Goal: Information Seeking & Learning: Check status

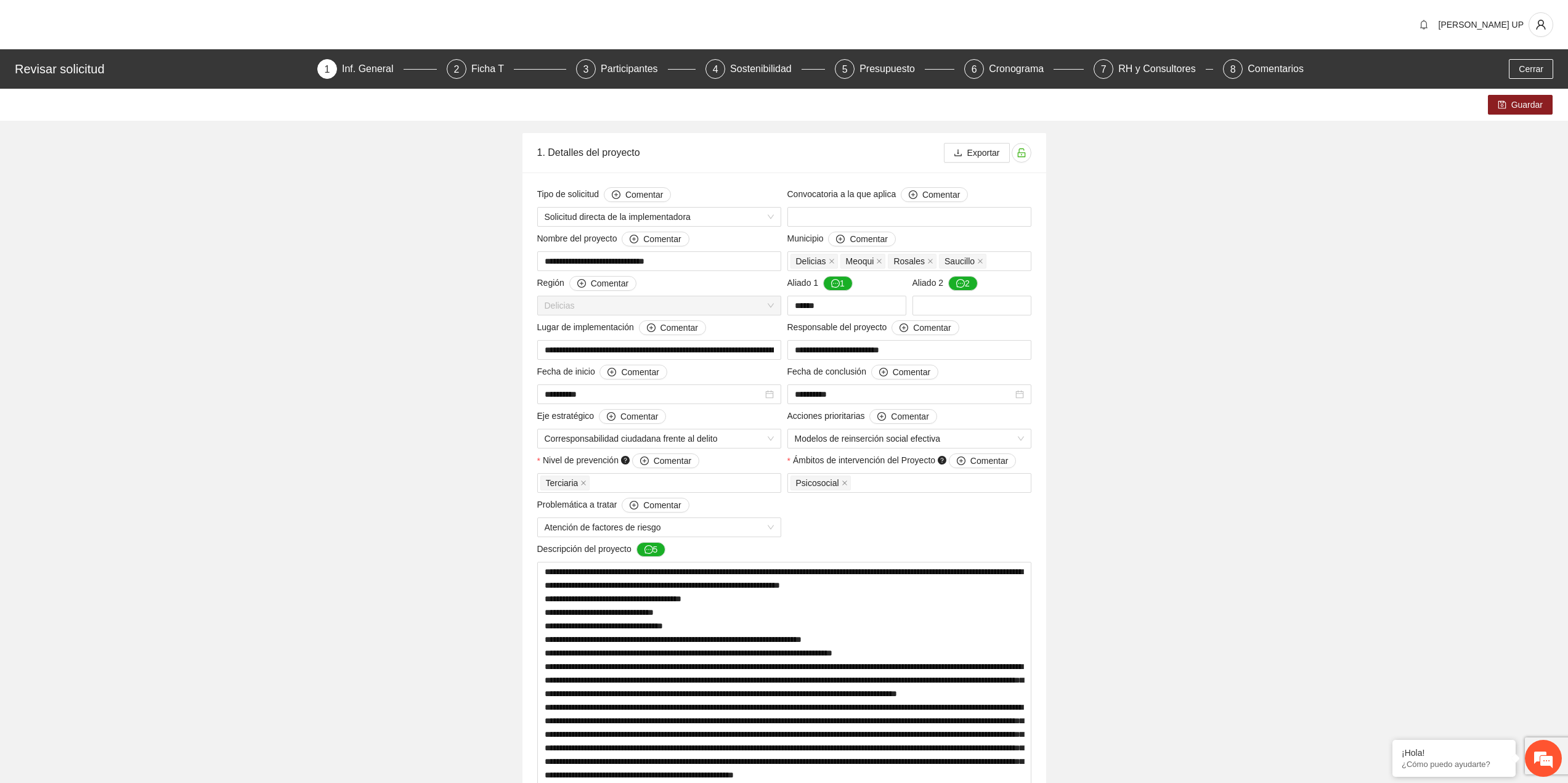
click at [1547, 69] on button "Cerrar" at bounding box center [1531, 69] width 44 height 20
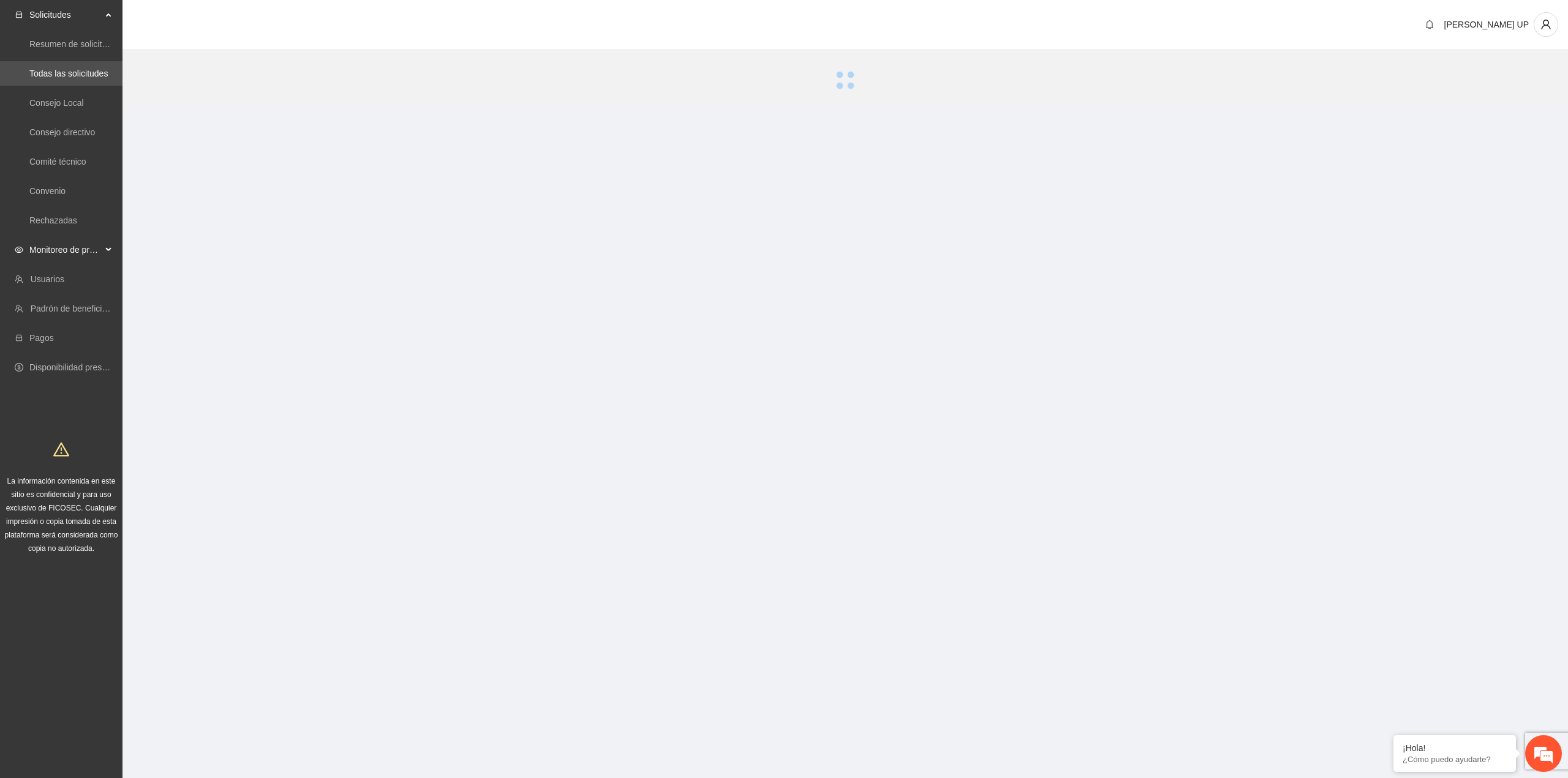
click at [102, 259] on div "Monitoreo de proyectos" at bounding box center [61, 250] width 123 height 24
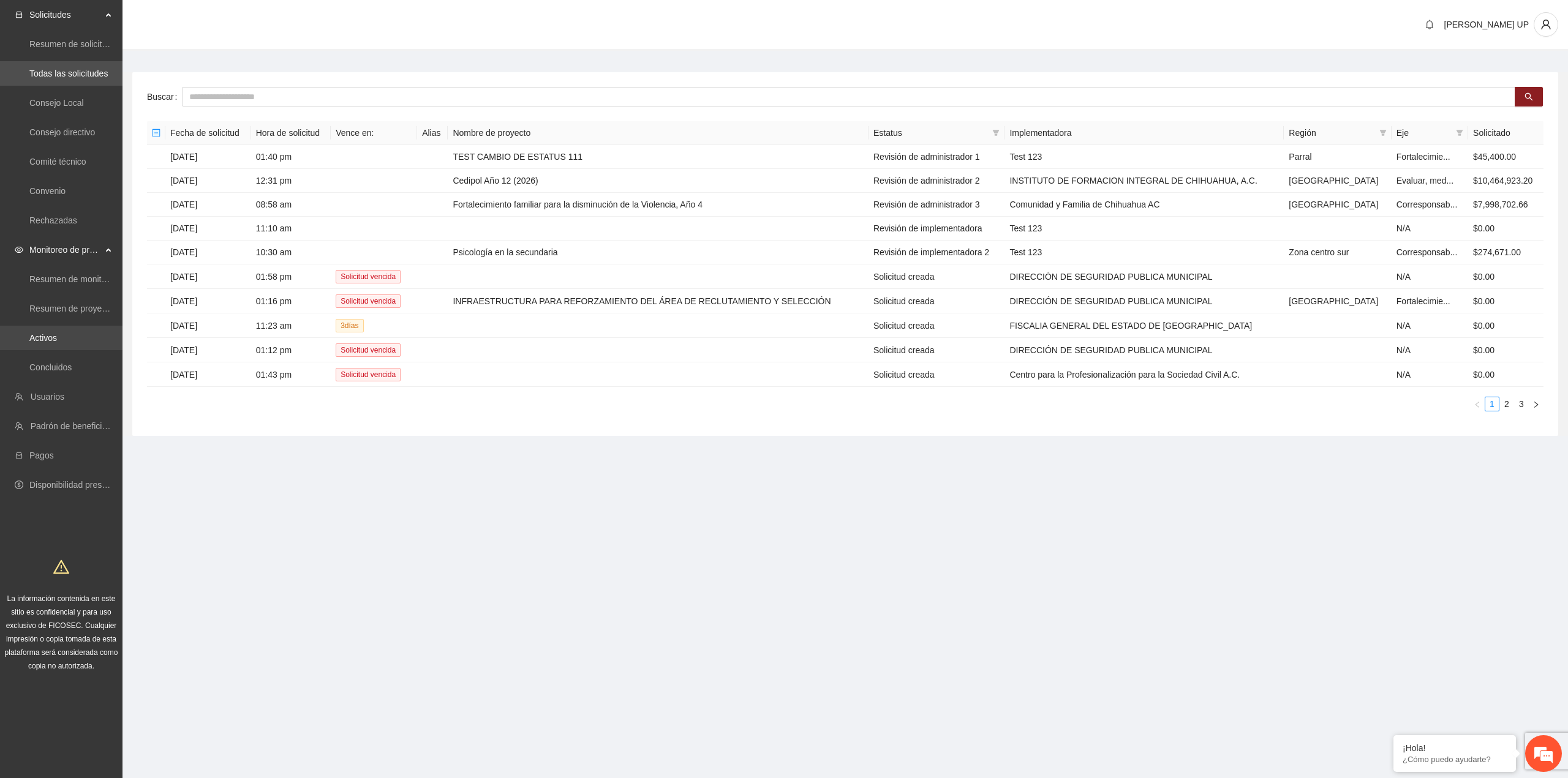
click at [57, 333] on link "Activos" at bounding box center [43, 338] width 27 height 10
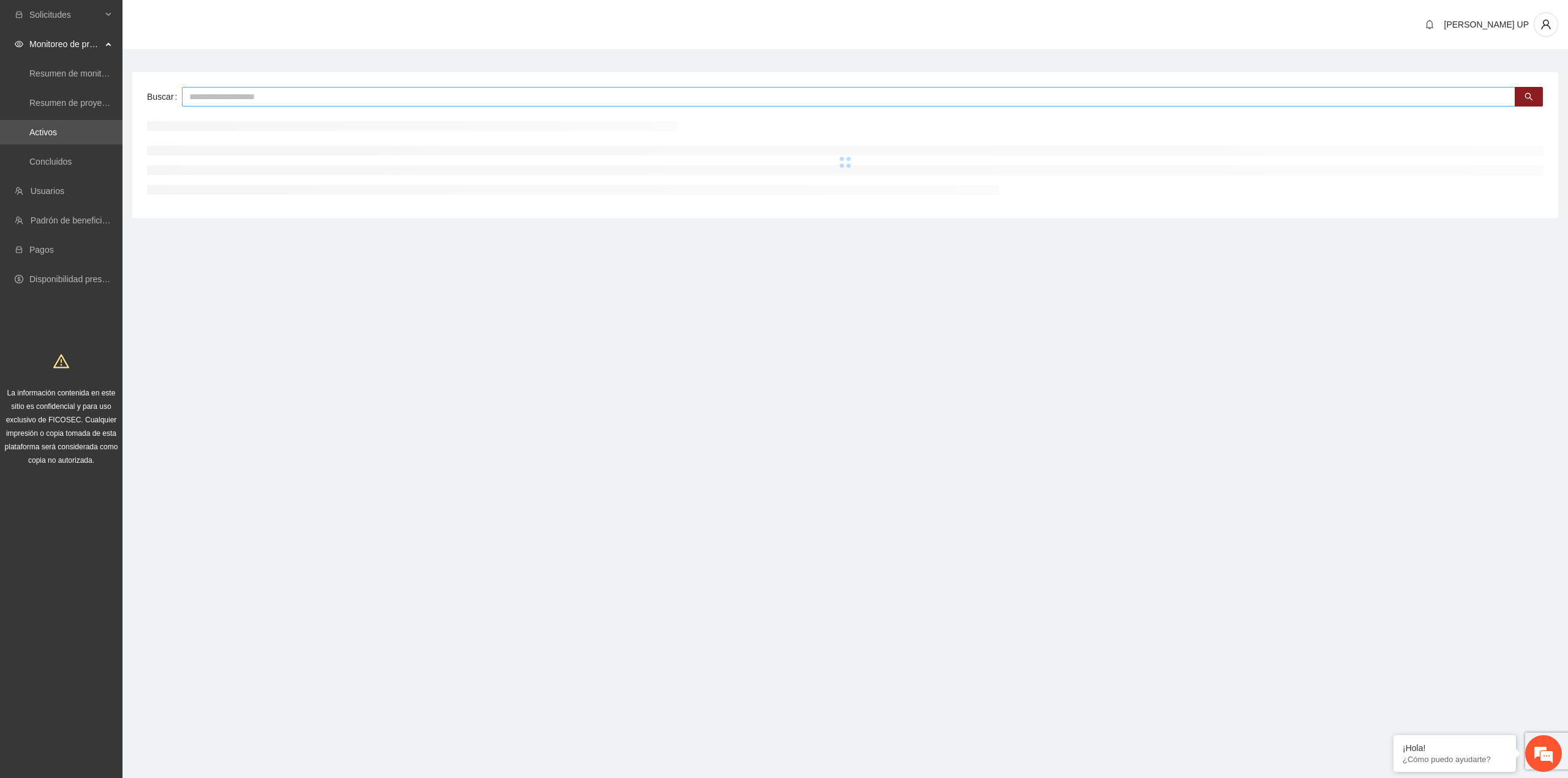
click at [261, 91] on input "text" at bounding box center [849, 97] width 1334 height 20
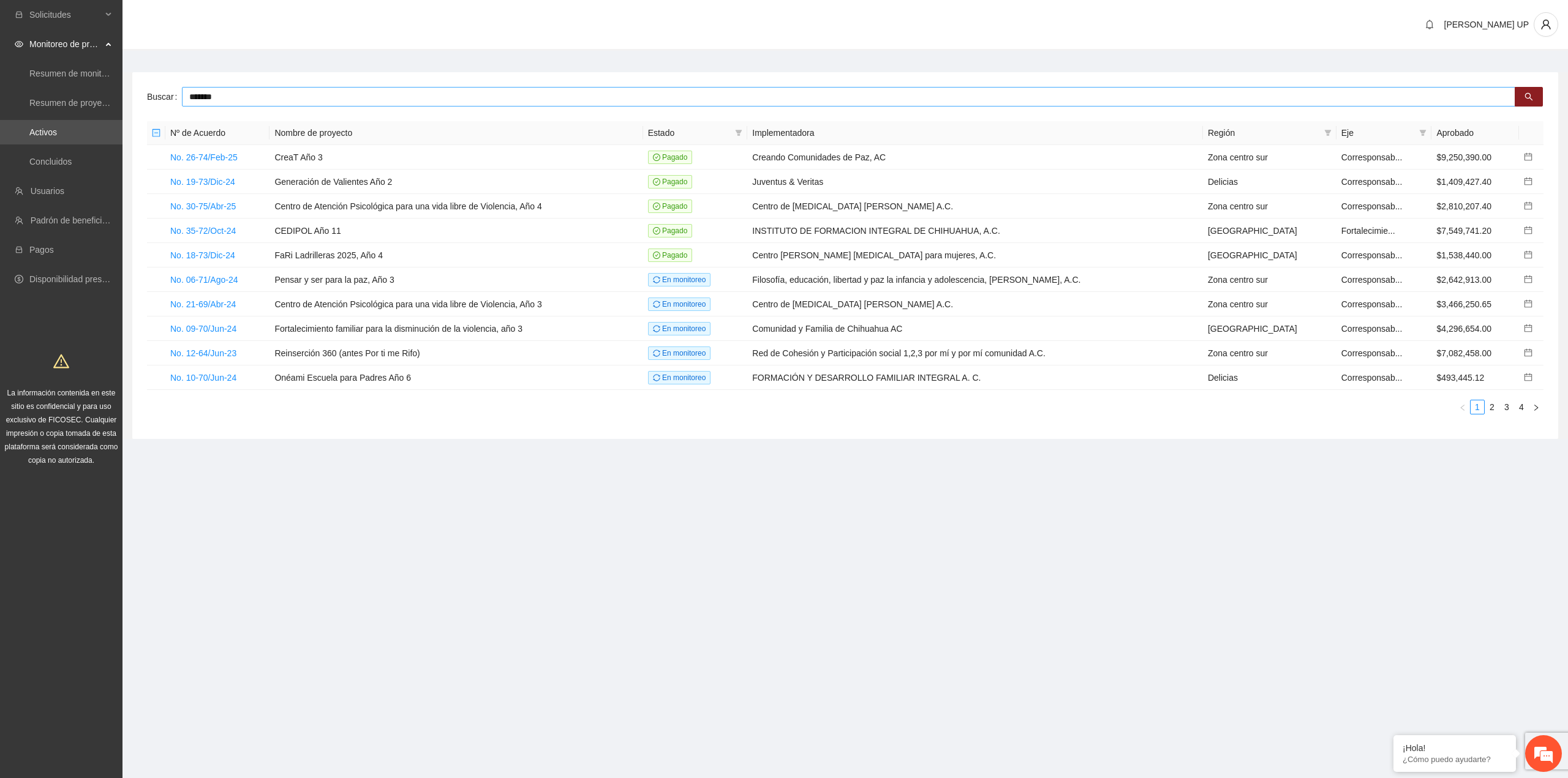
type input "*******"
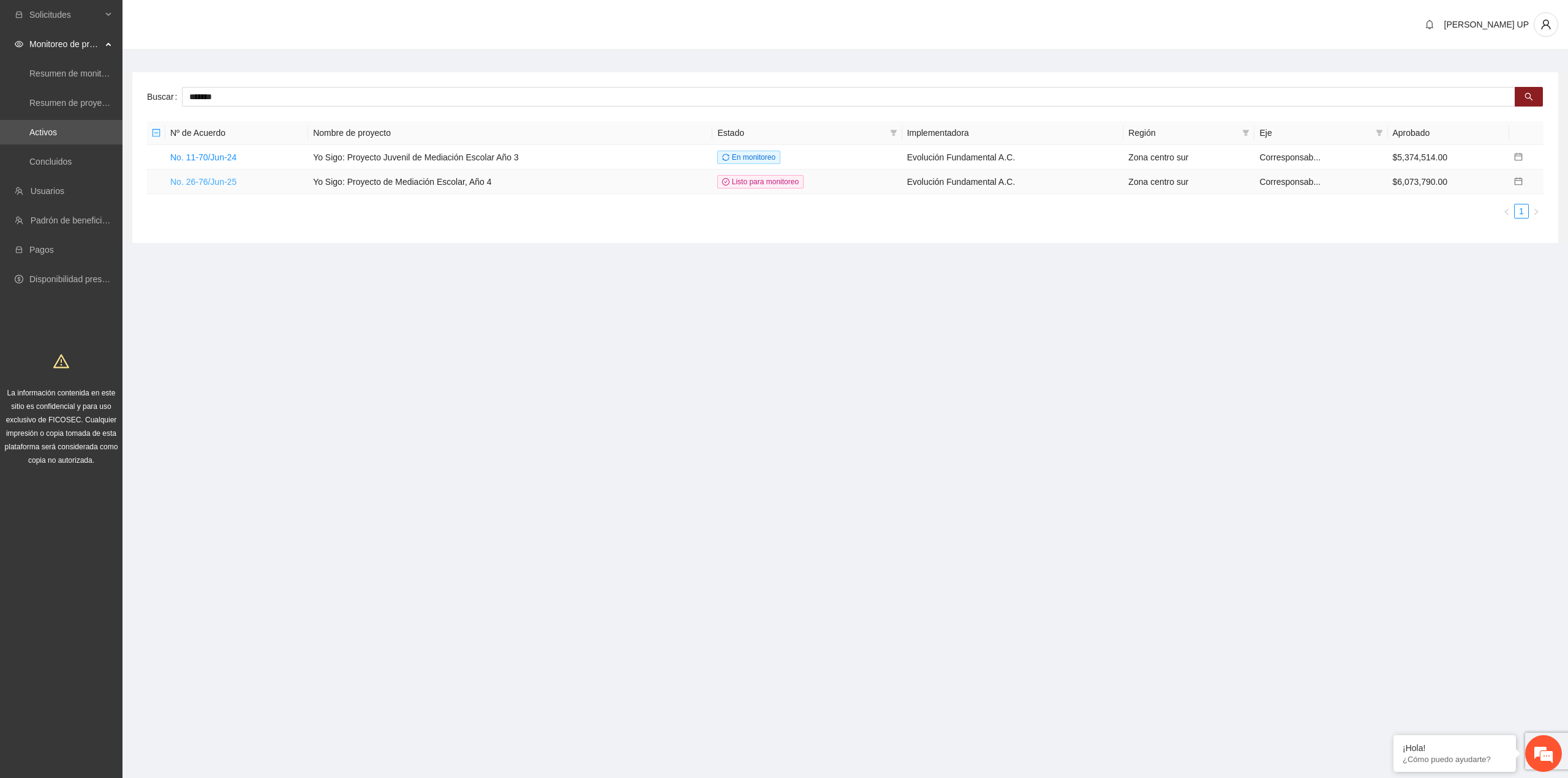
click at [185, 178] on link "No. 26-76/Jun-25" at bounding box center [203, 182] width 66 height 10
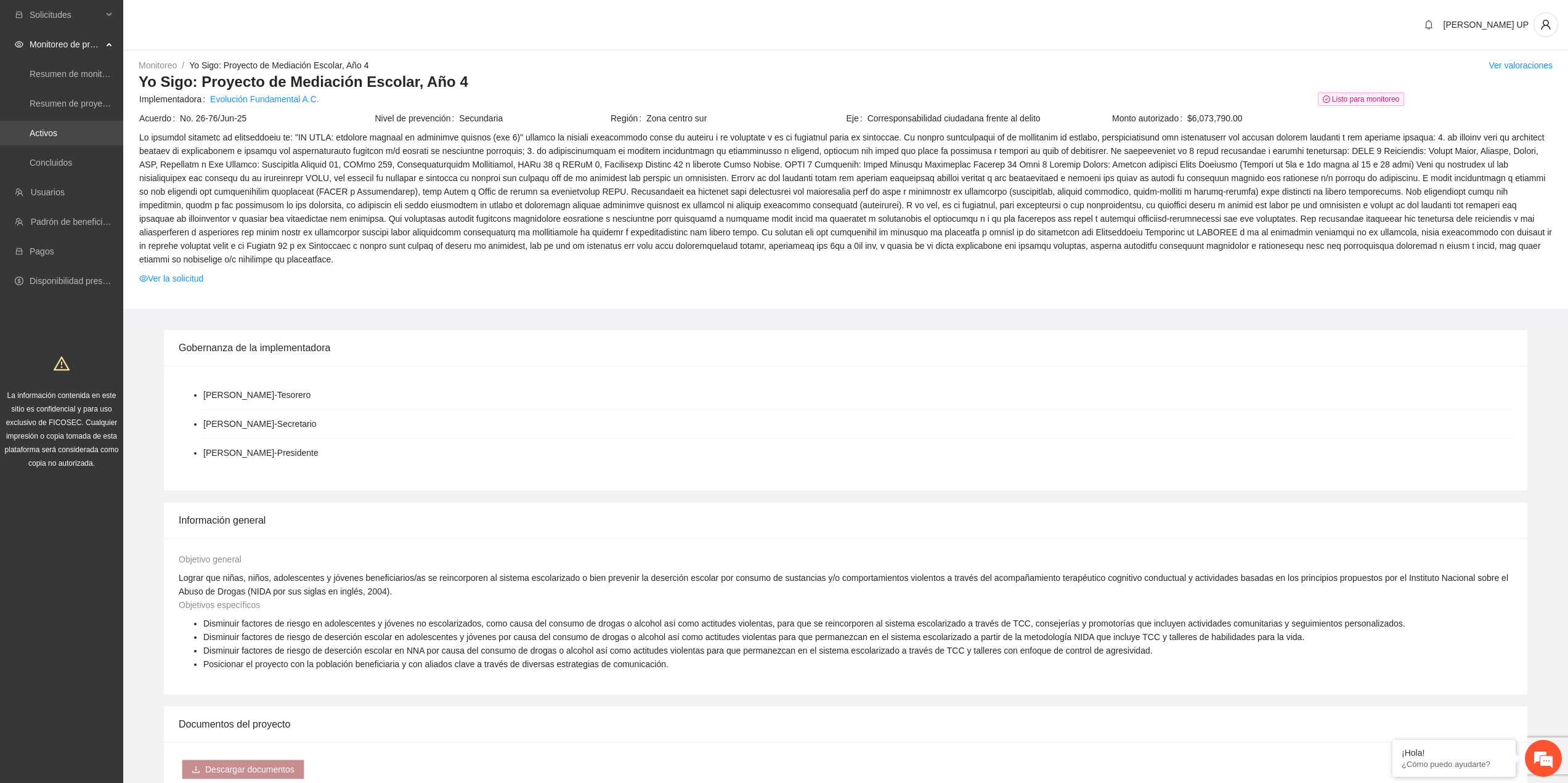
click at [40, 138] on link "Activos" at bounding box center [43, 133] width 27 height 10
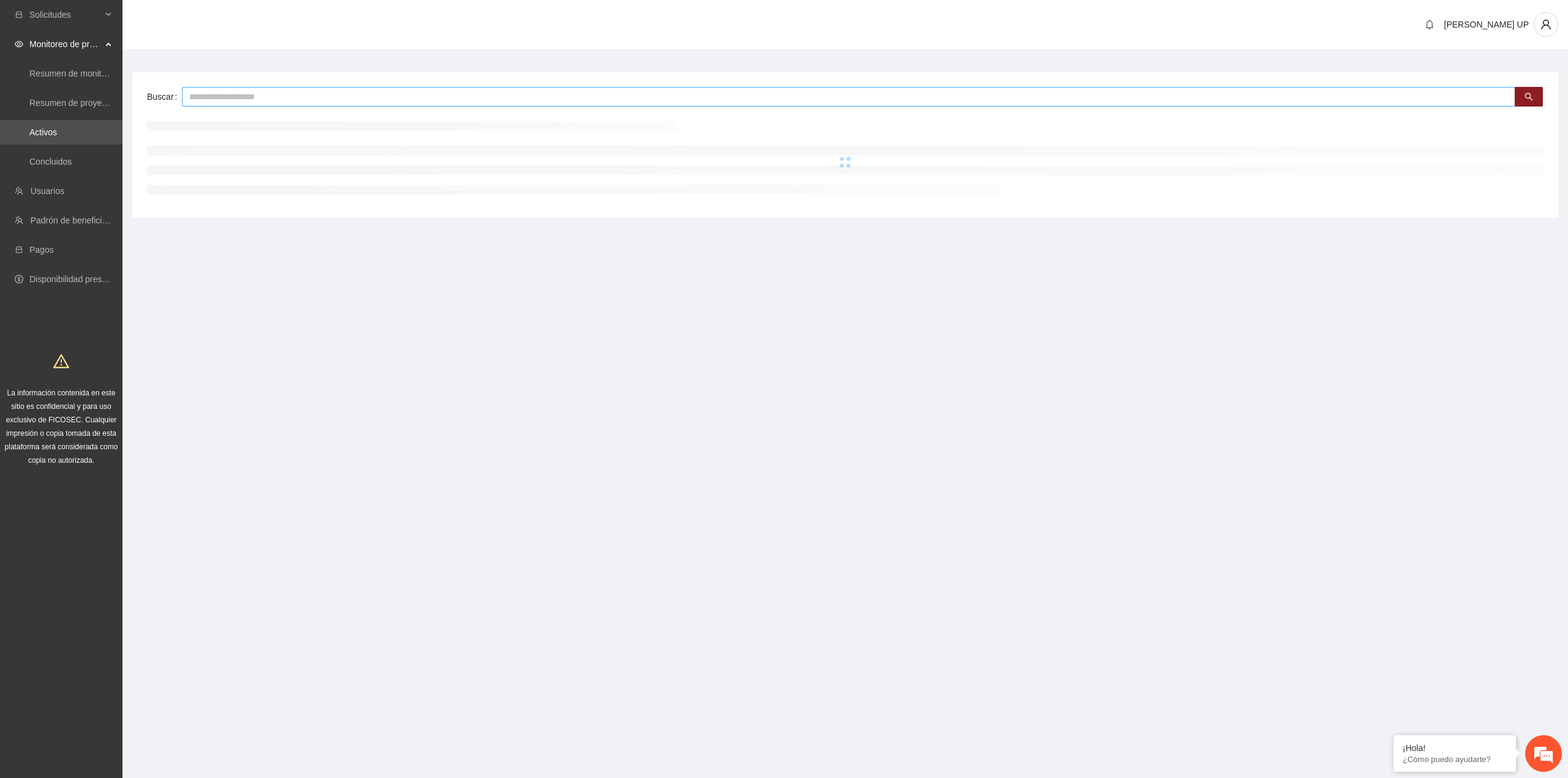
click at [203, 103] on input "text" at bounding box center [849, 97] width 1334 height 20
type input "*"
type input "*******"
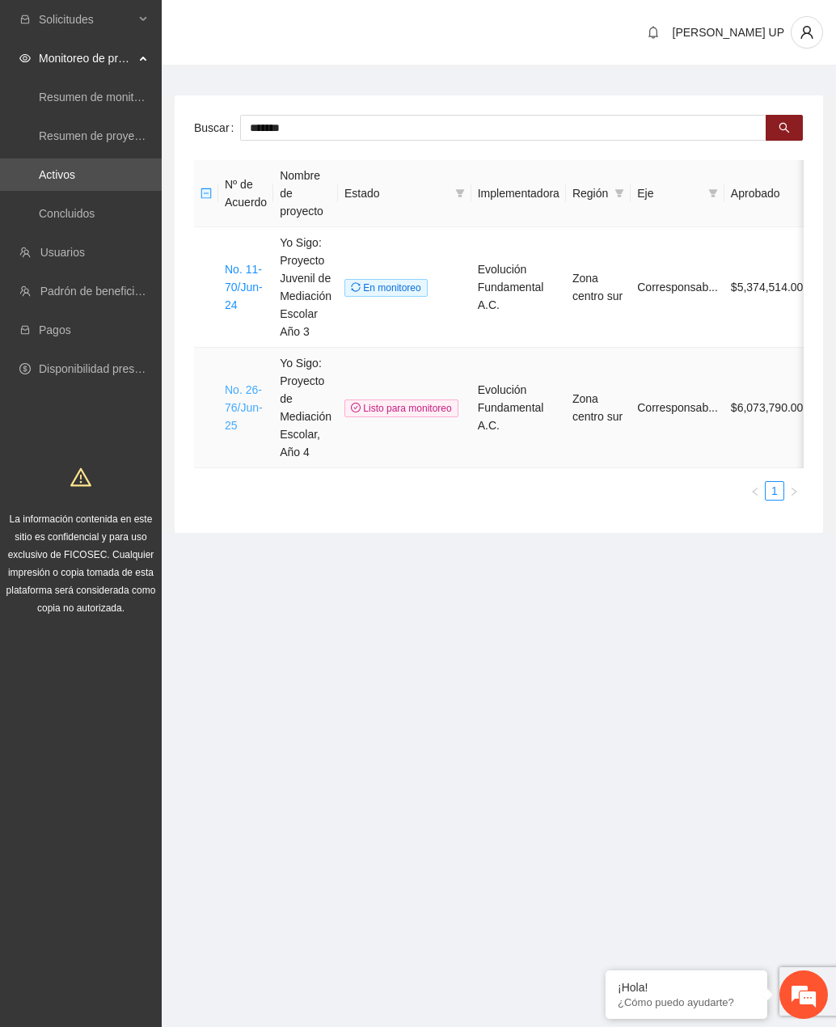
click at [234, 408] on link "No. 26-76/Jun-25" at bounding box center [244, 407] width 38 height 48
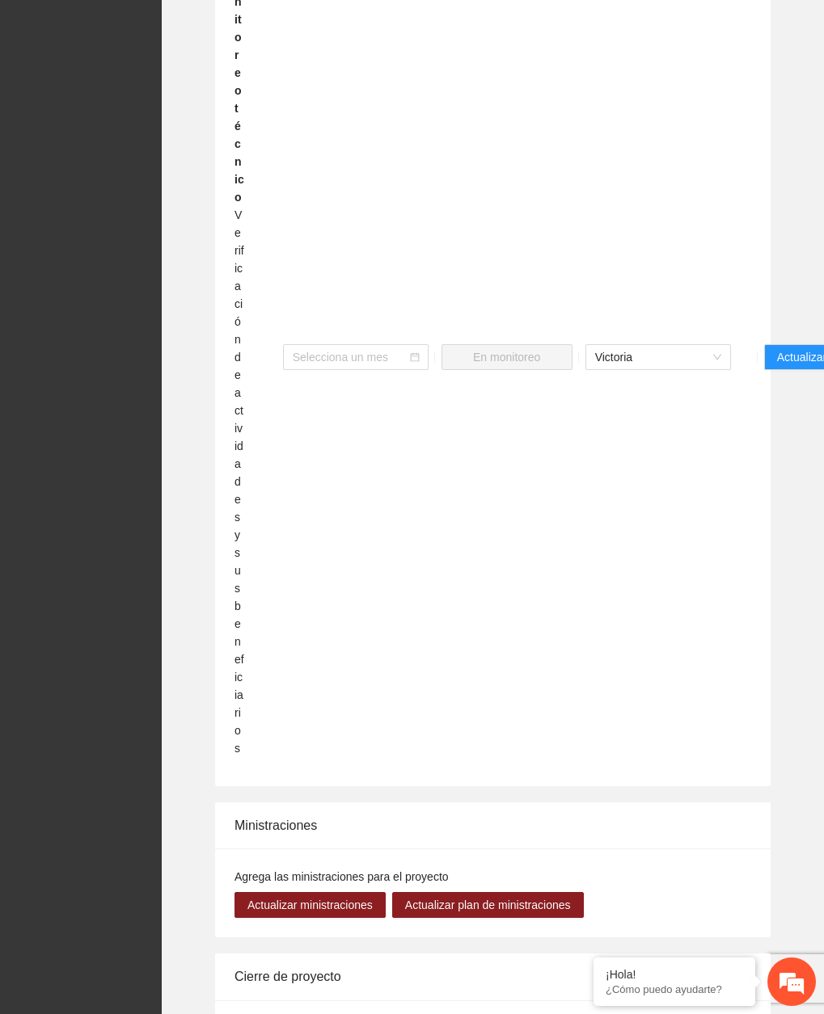
scroll to position [3126, 0]
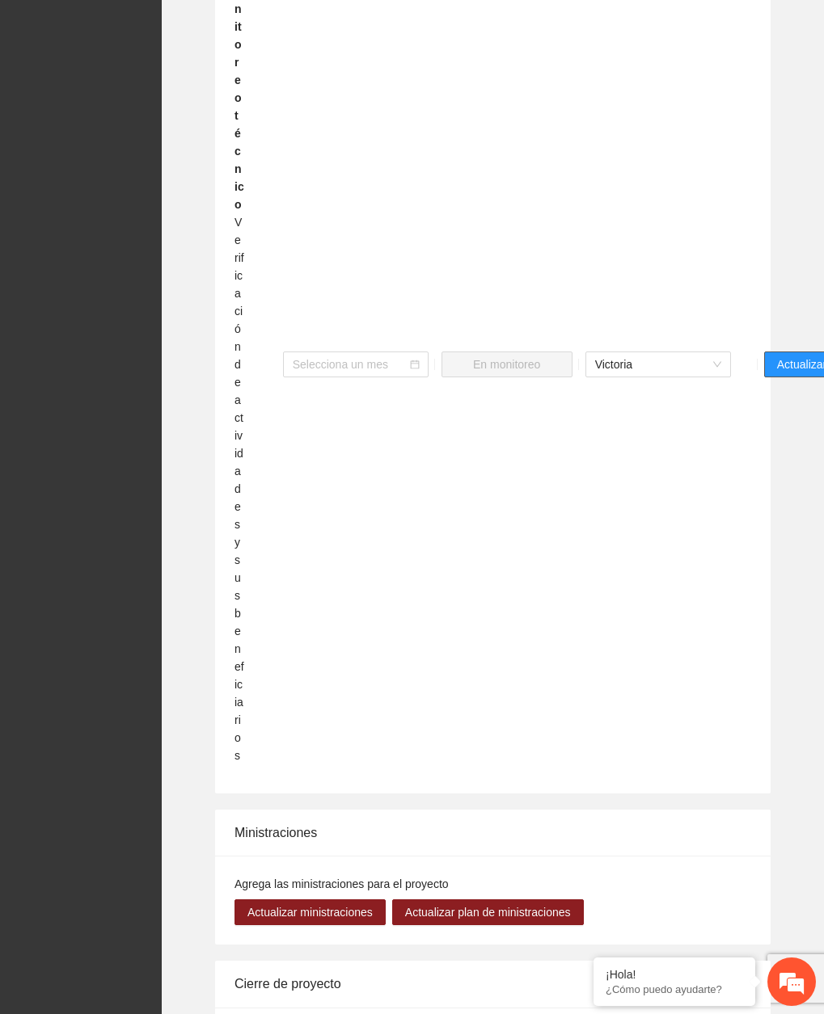
click at [789, 356] on span "Actualizar" at bounding box center [801, 365] width 49 height 18
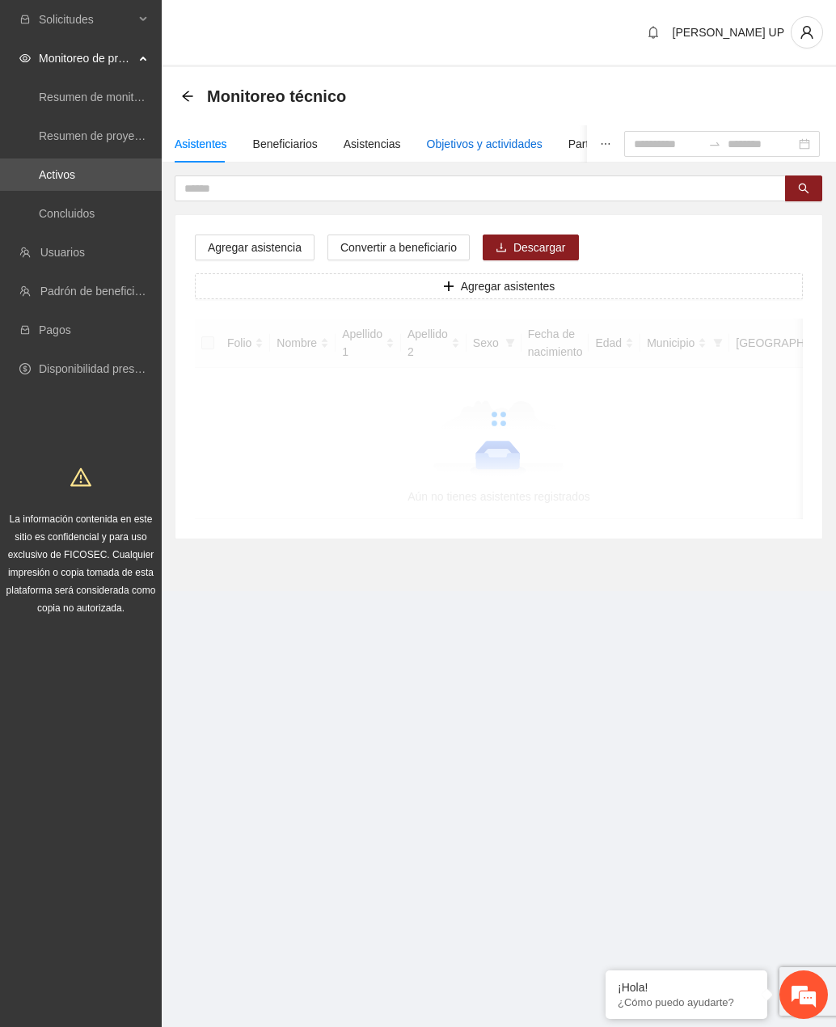
click at [442, 150] on div "Objetivos y actividades" at bounding box center [485, 144] width 116 height 18
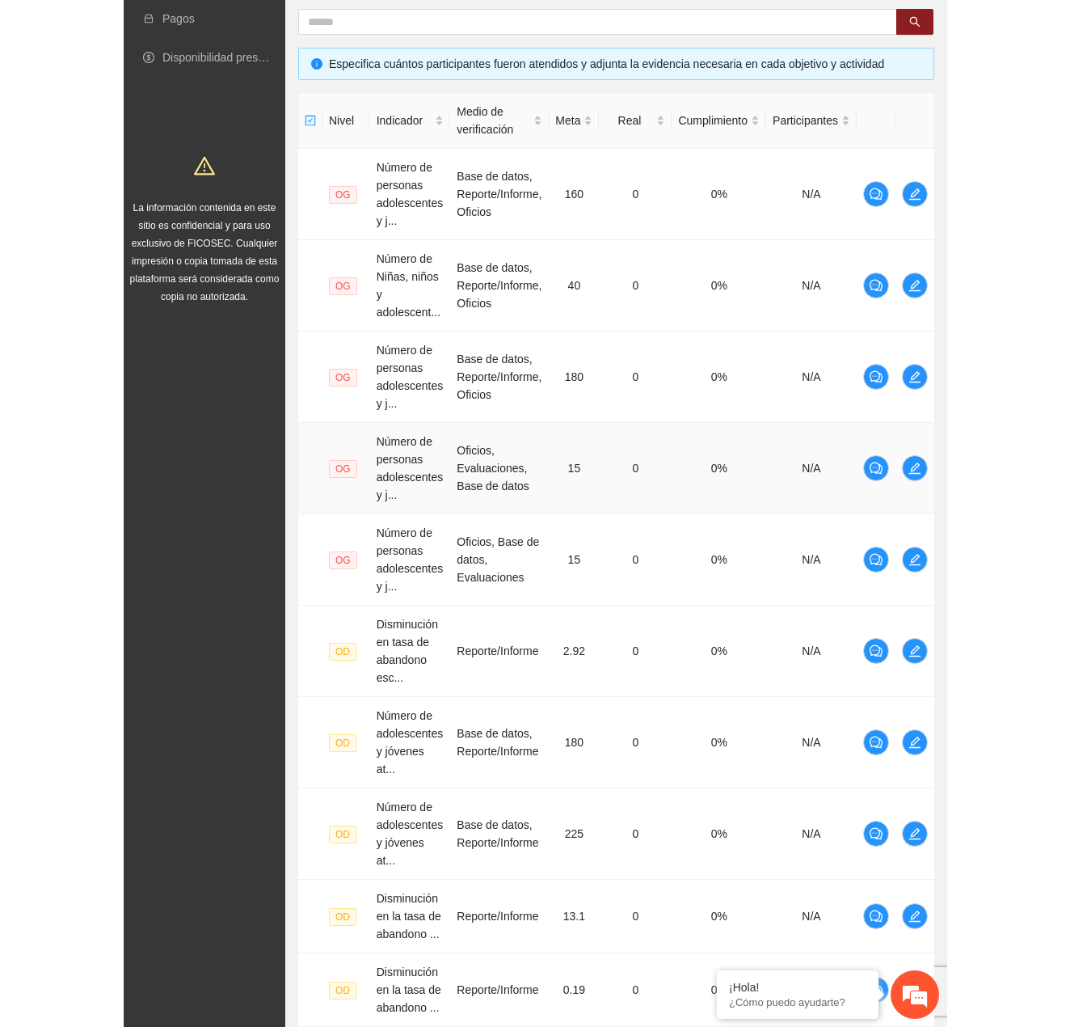
scroll to position [475, 0]
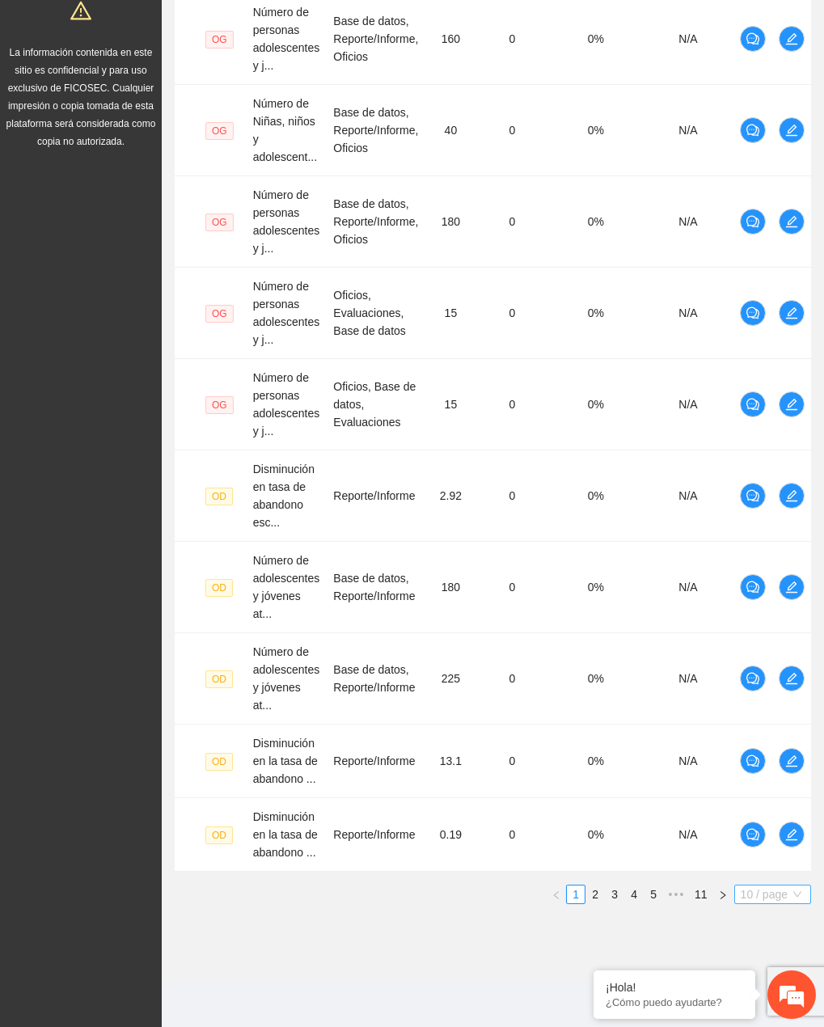
click at [786, 901] on span "10 / page" at bounding box center [772, 894] width 64 height 18
click at [761, 998] on div "100 / page" at bounding box center [773, 1001] width 58 height 18
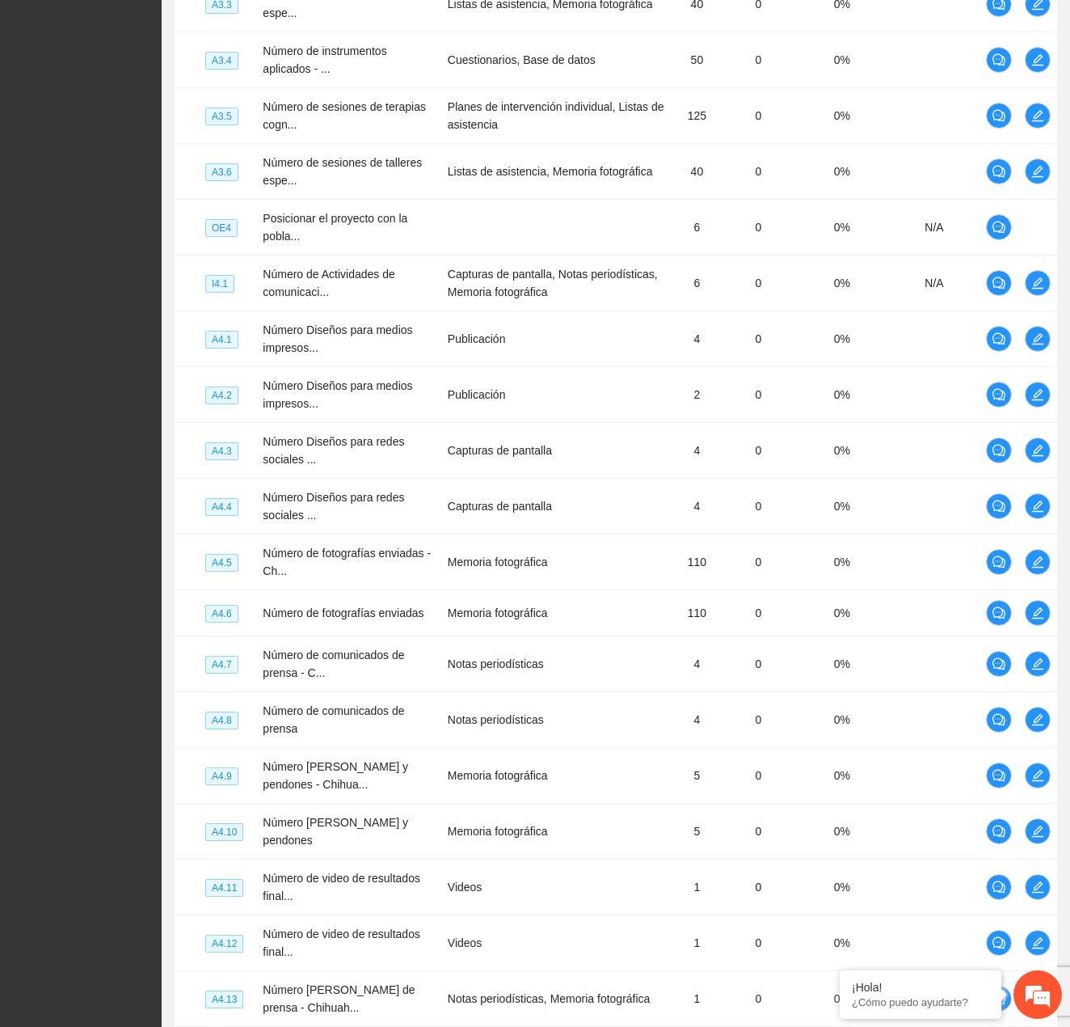
scroll to position [5138, 0]
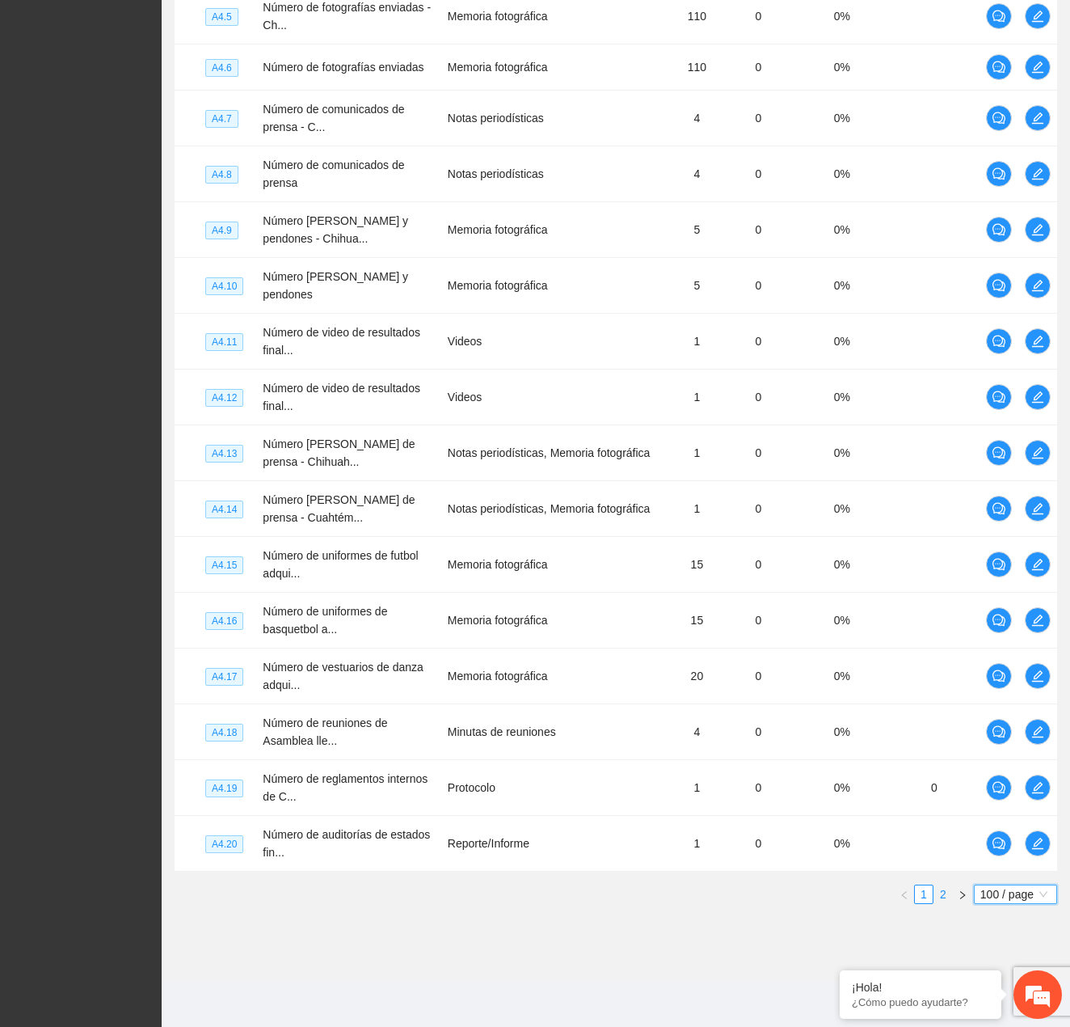
click at [940, 889] on link "2" at bounding box center [943, 894] width 18 height 18
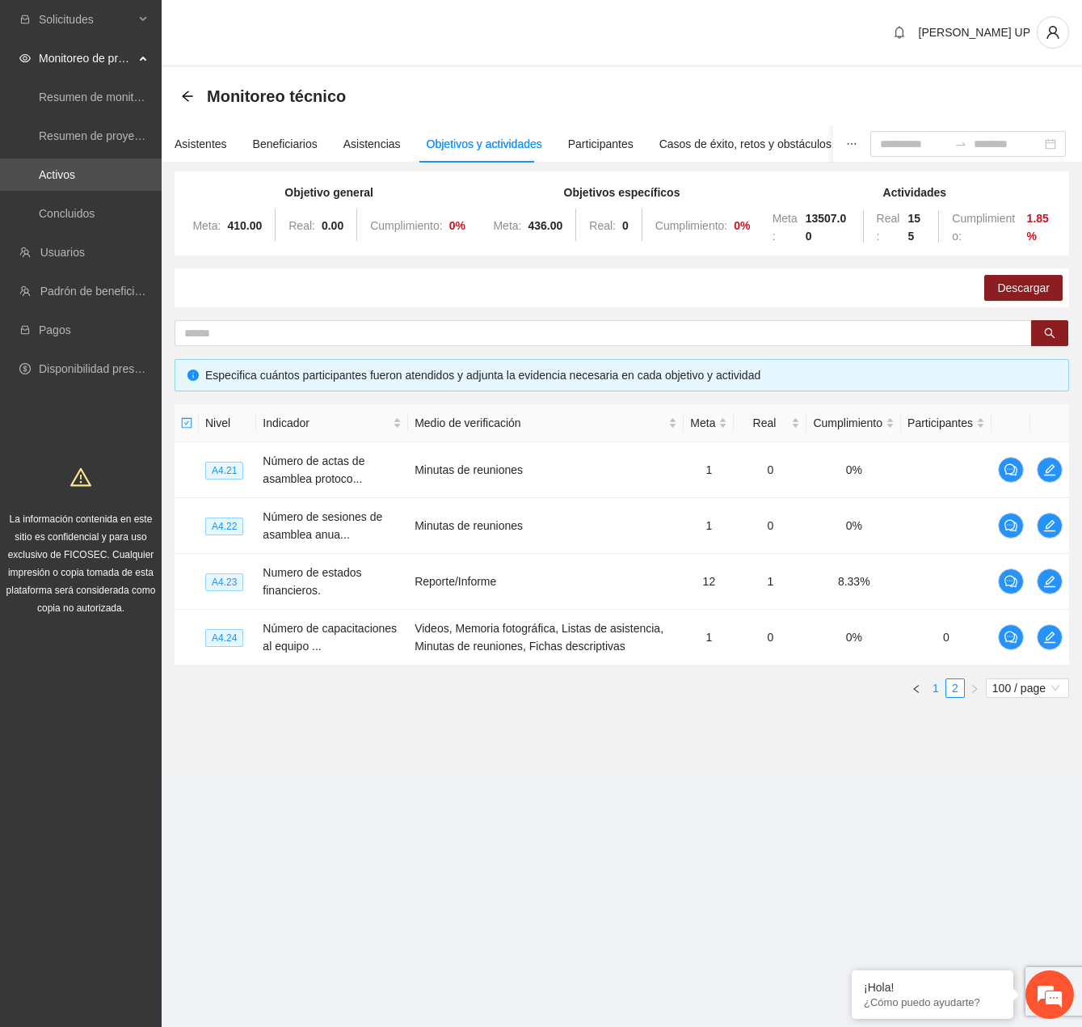
click at [938, 685] on link "1" at bounding box center [936, 688] width 18 height 18
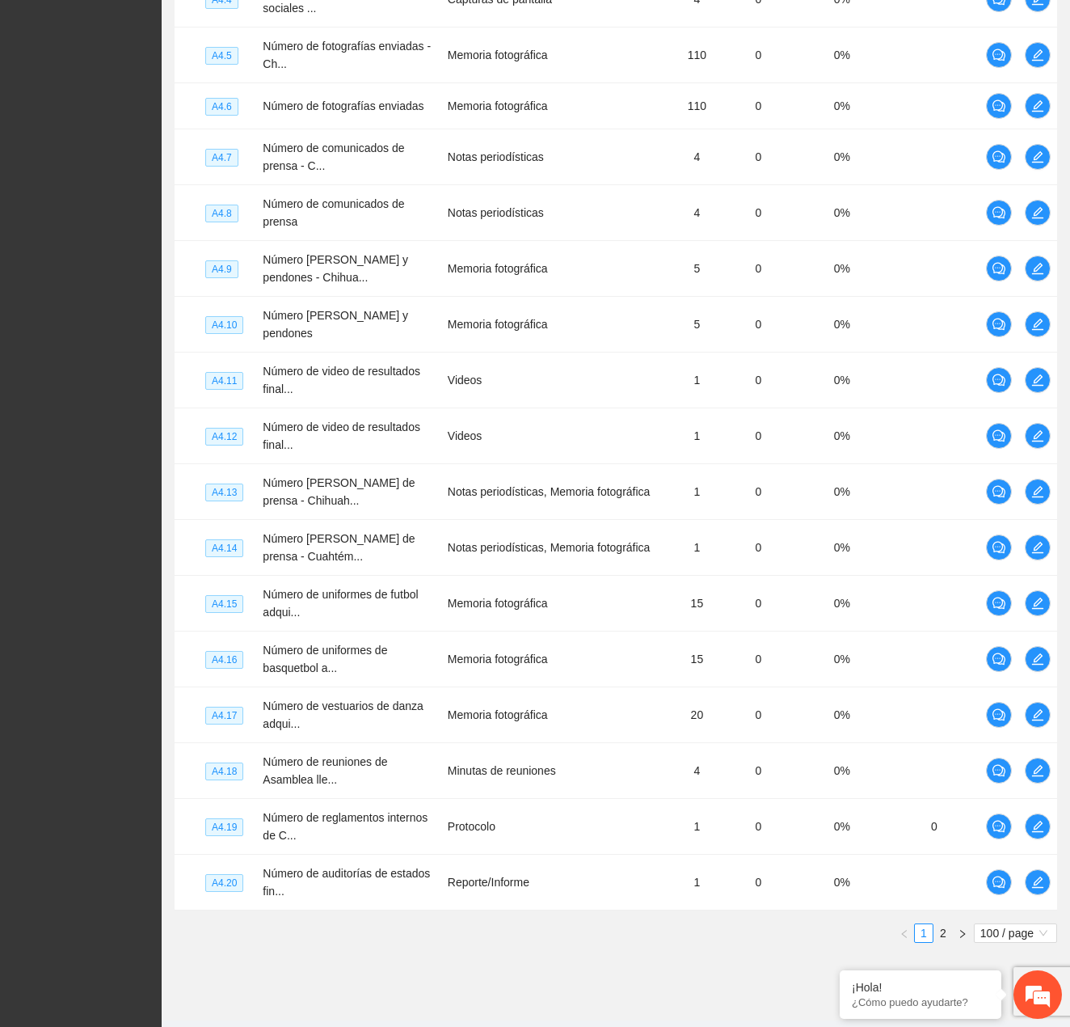
scroll to position [5138, 0]
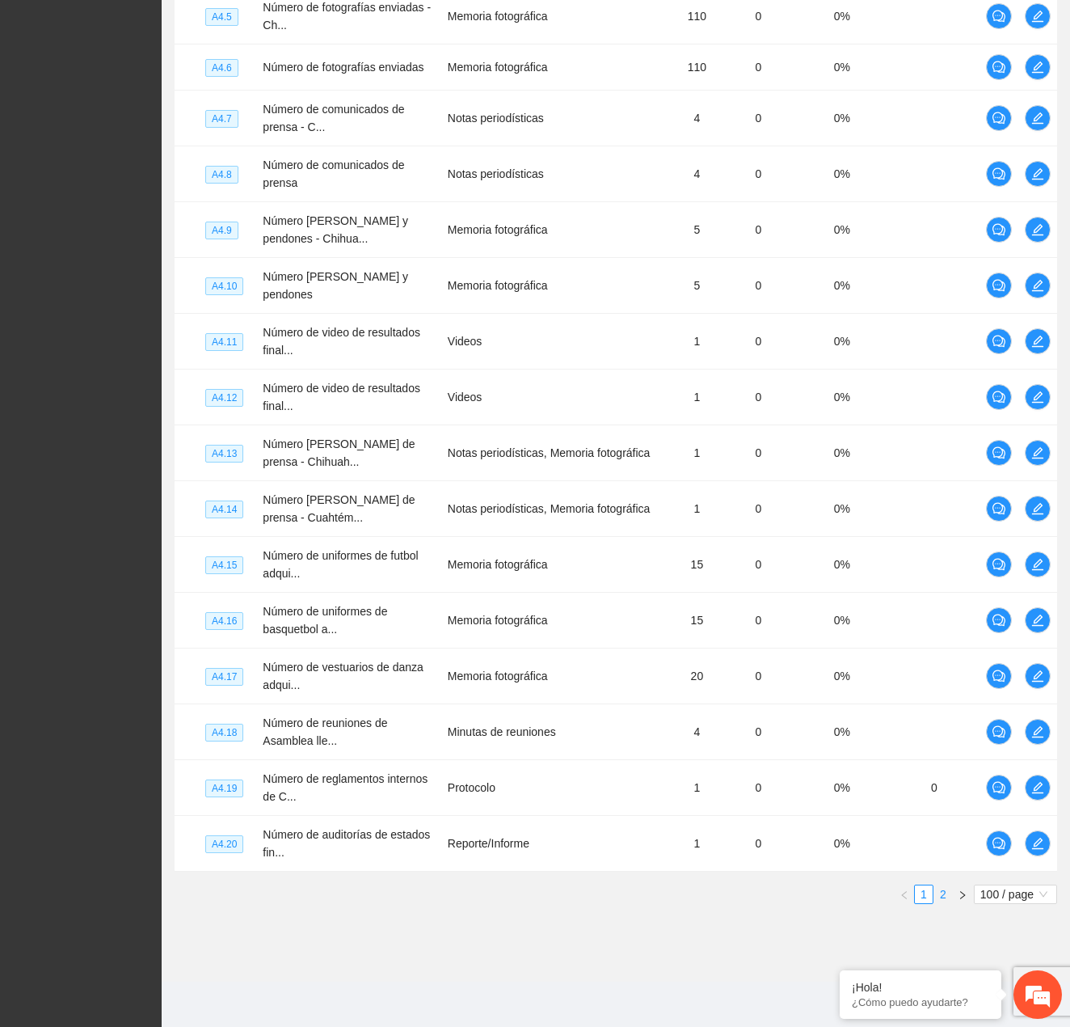
click at [941, 896] on link "2" at bounding box center [943, 894] width 18 height 18
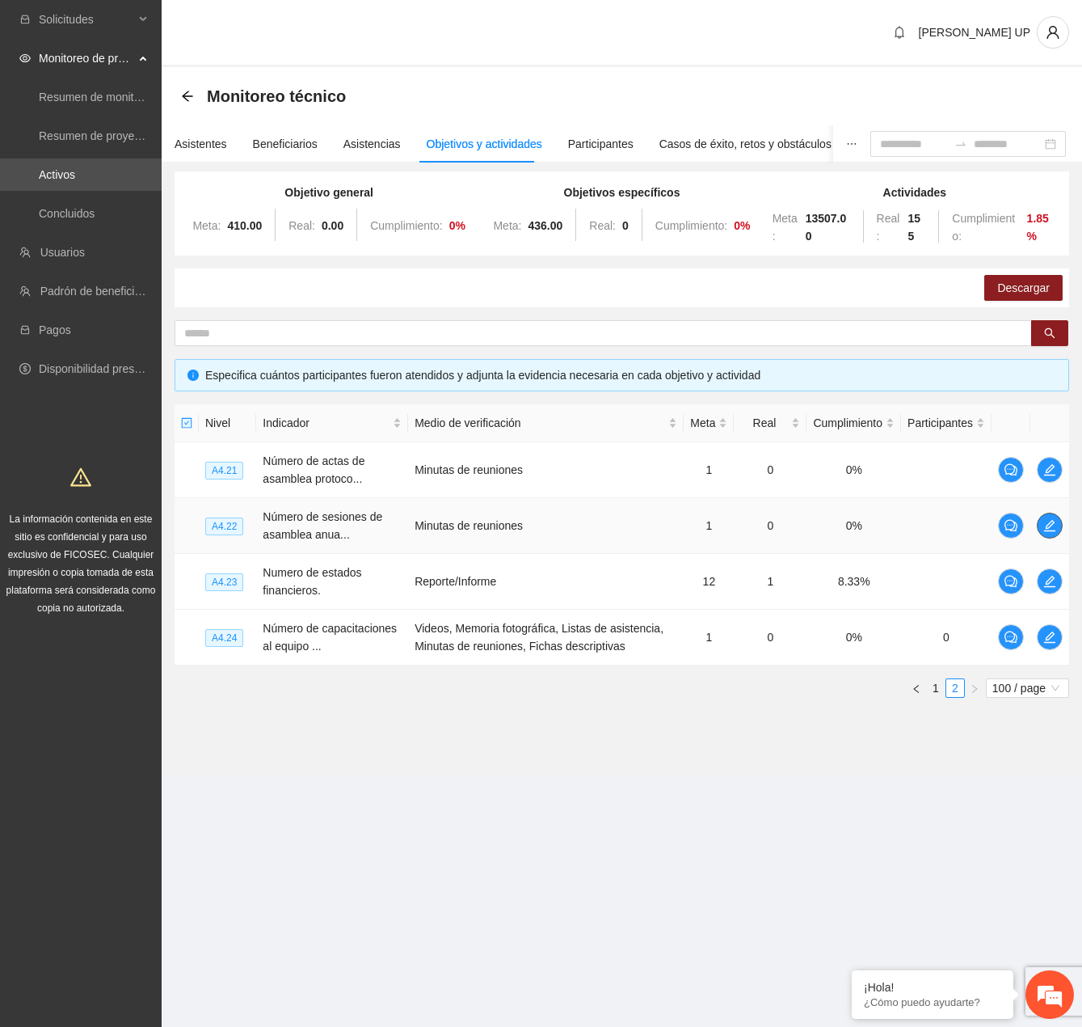
click at [1049, 530] on icon "edit" at bounding box center [1049, 525] width 11 height 11
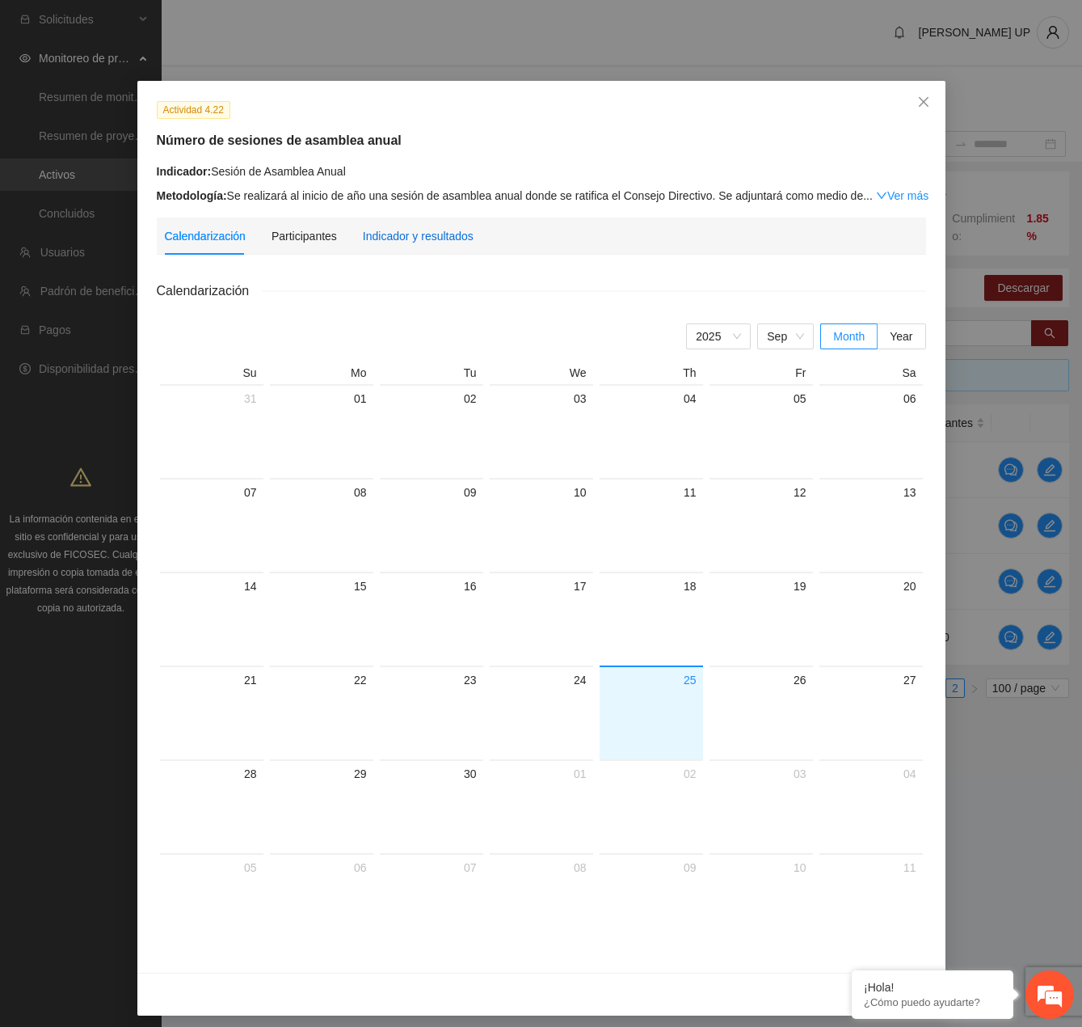
click at [384, 242] on div "Indicador y resultados" at bounding box center [418, 236] width 111 height 18
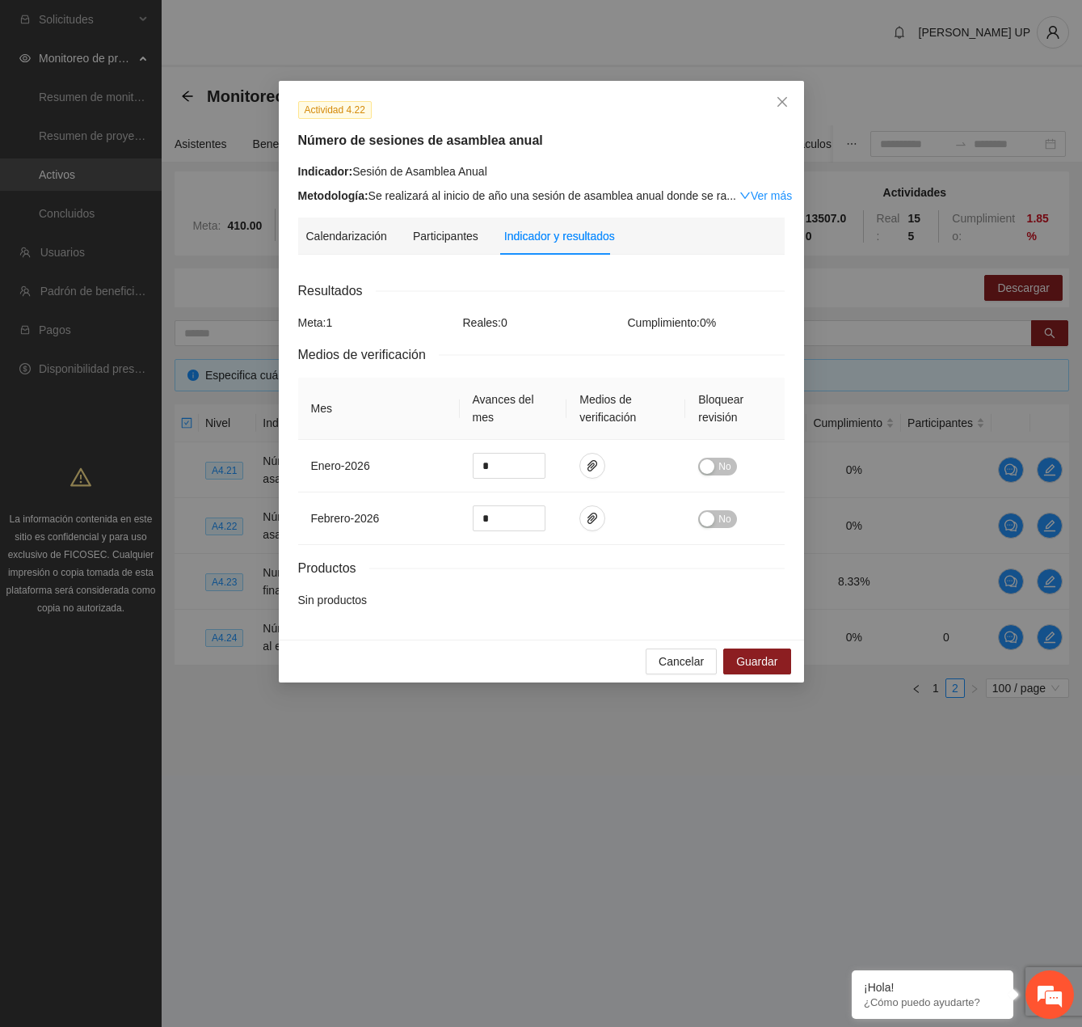
click at [682, 674] on div "Cancelar Guardar" at bounding box center [541, 660] width 525 height 43
click at [679, 660] on span "Cancelar" at bounding box center [681, 661] width 45 height 18
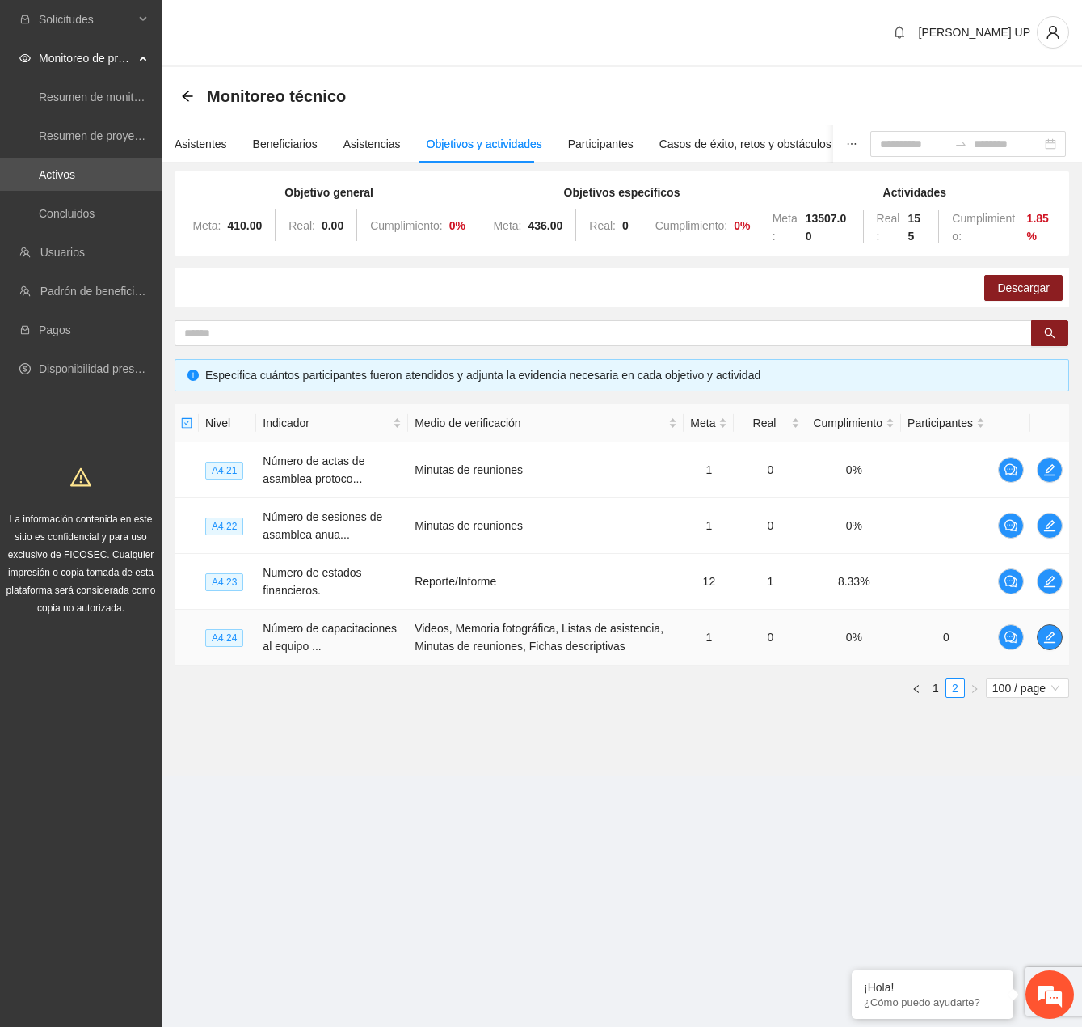
click at [1053, 624] on button "button" at bounding box center [1050, 637] width 26 height 26
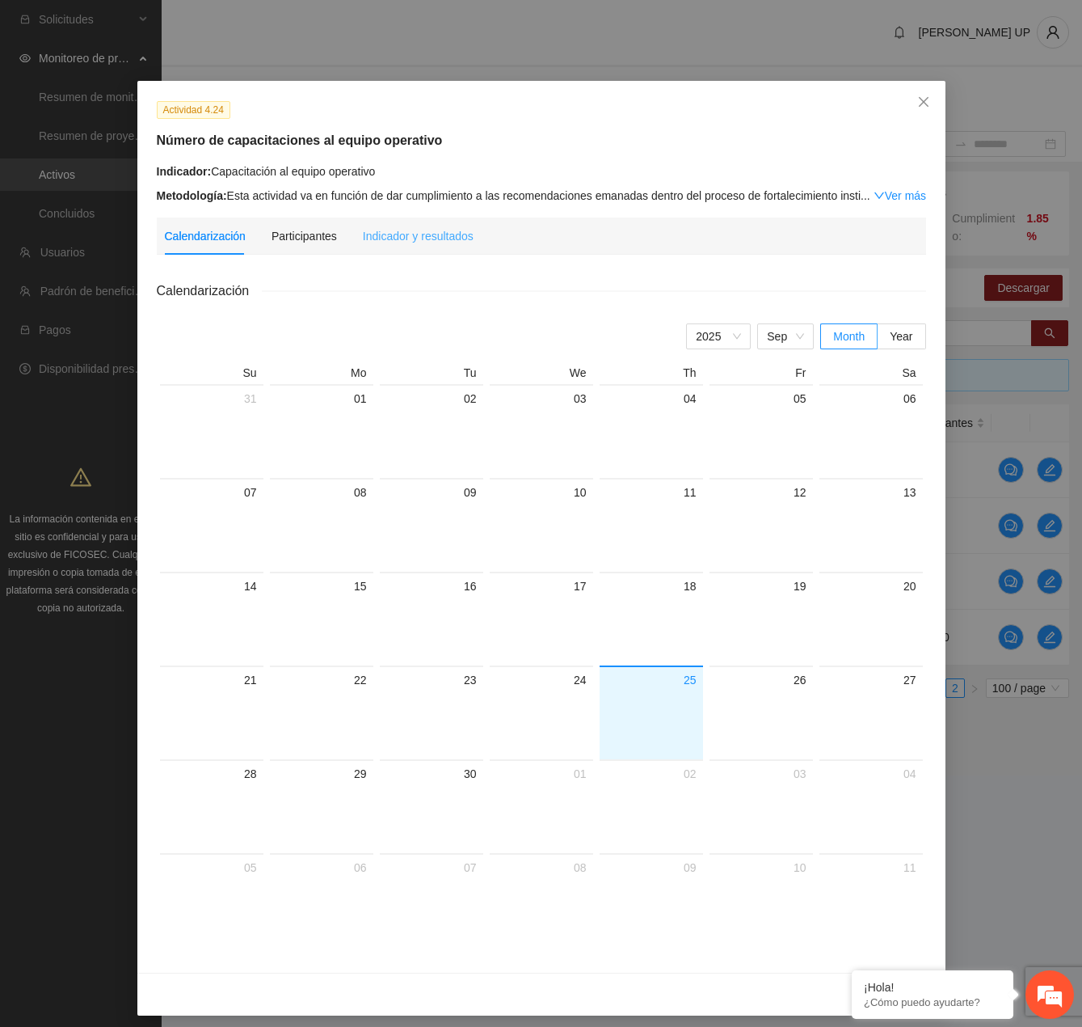
click at [419, 218] on div "Indicador y resultados" at bounding box center [418, 235] width 111 height 37
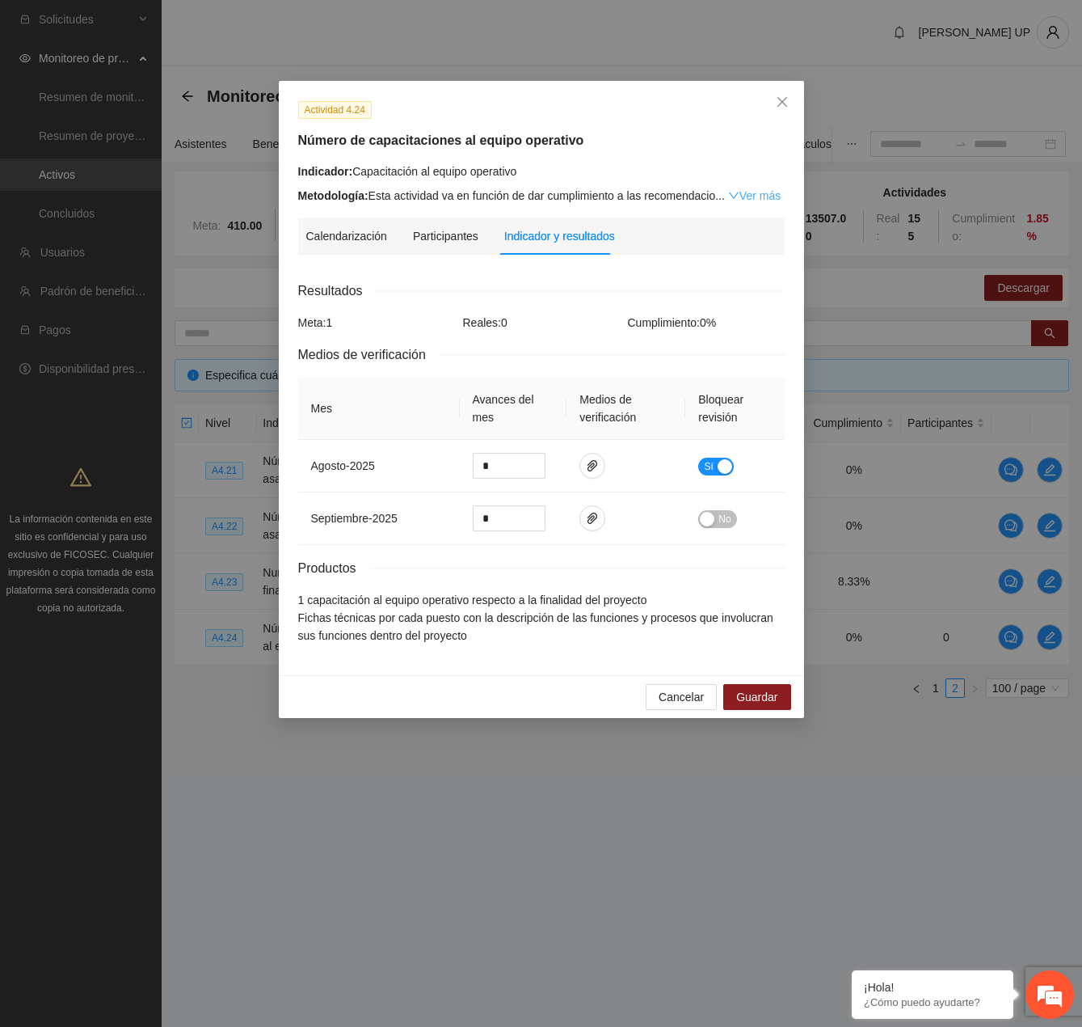
click at [765, 201] on link "Ver más" at bounding box center [754, 195] width 53 height 13
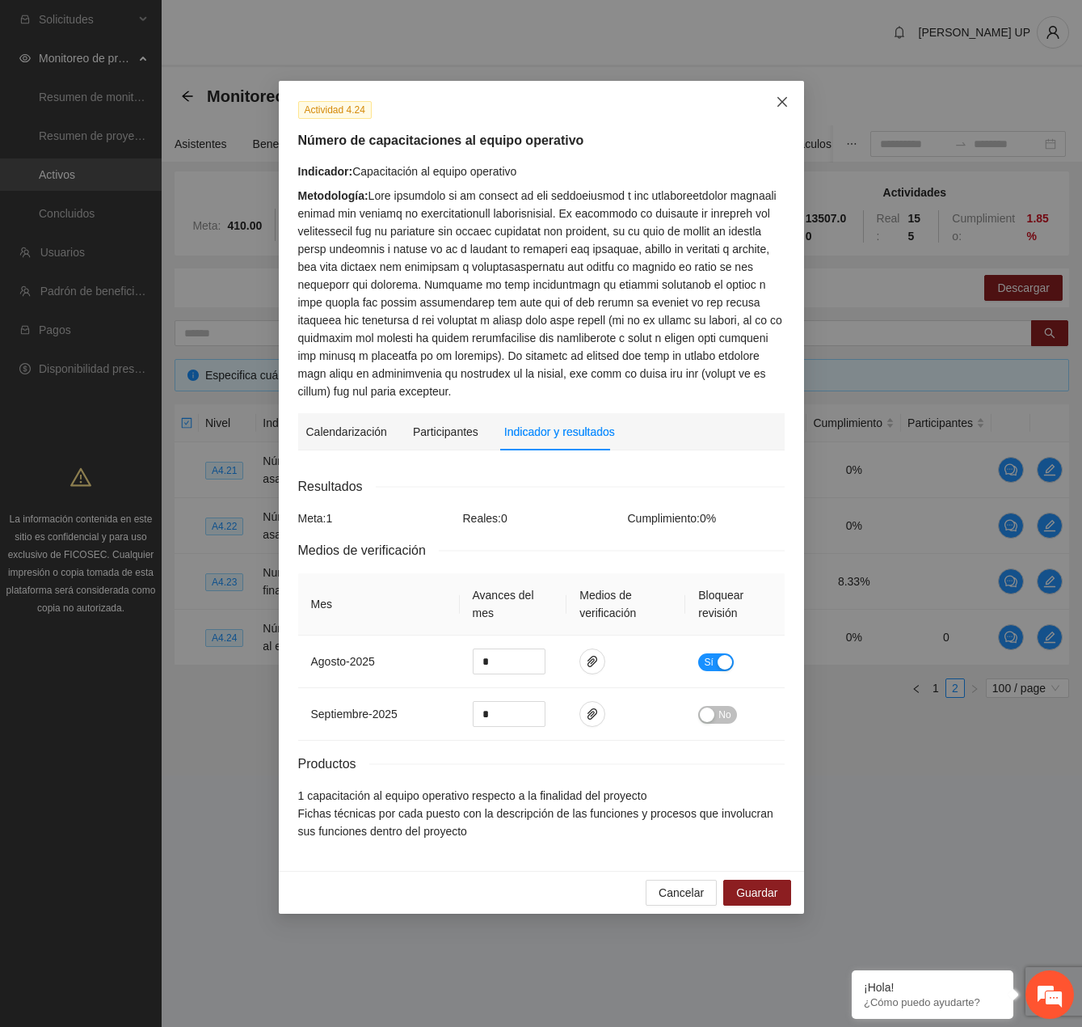
click at [769, 94] on span "Close" at bounding box center [783, 103] width 44 height 44
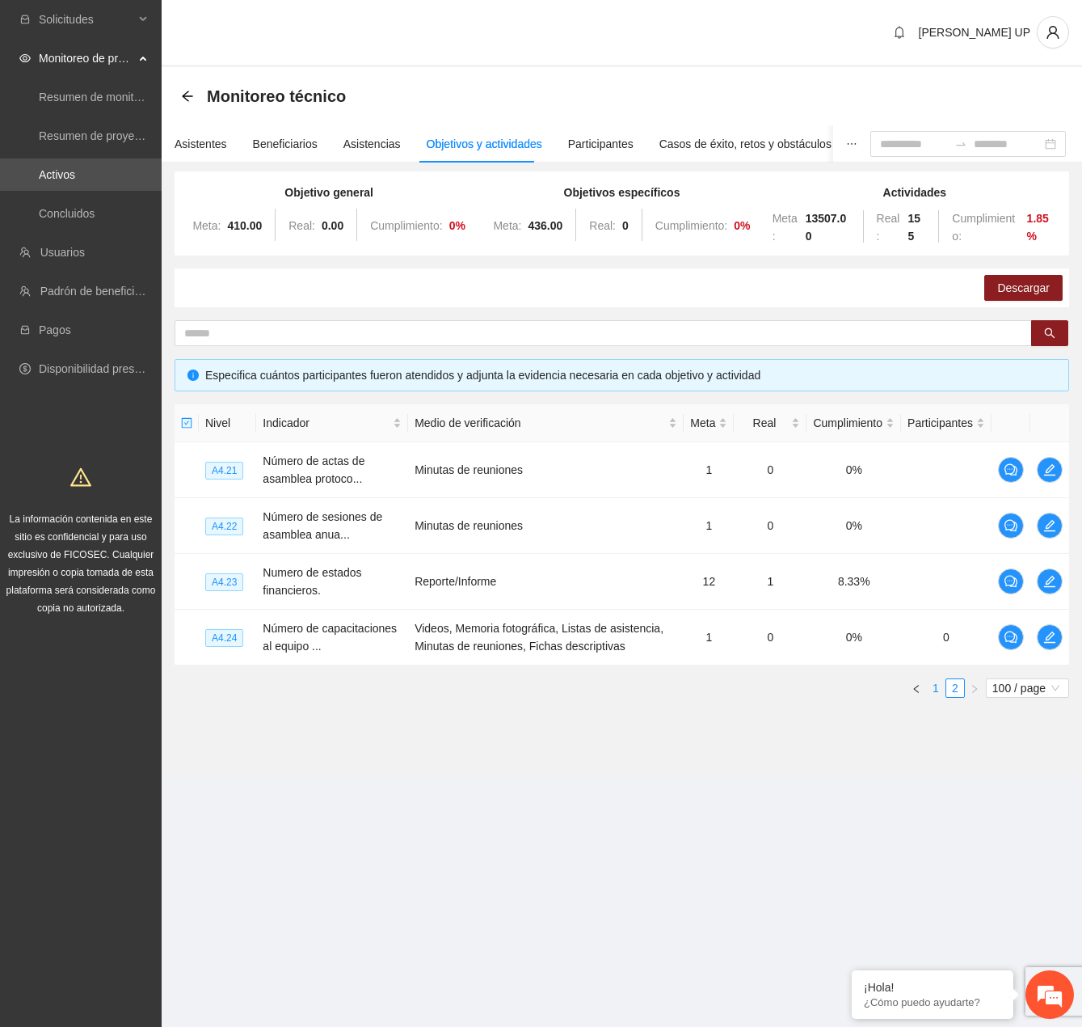
click at [931, 691] on link "1" at bounding box center [936, 688] width 18 height 18
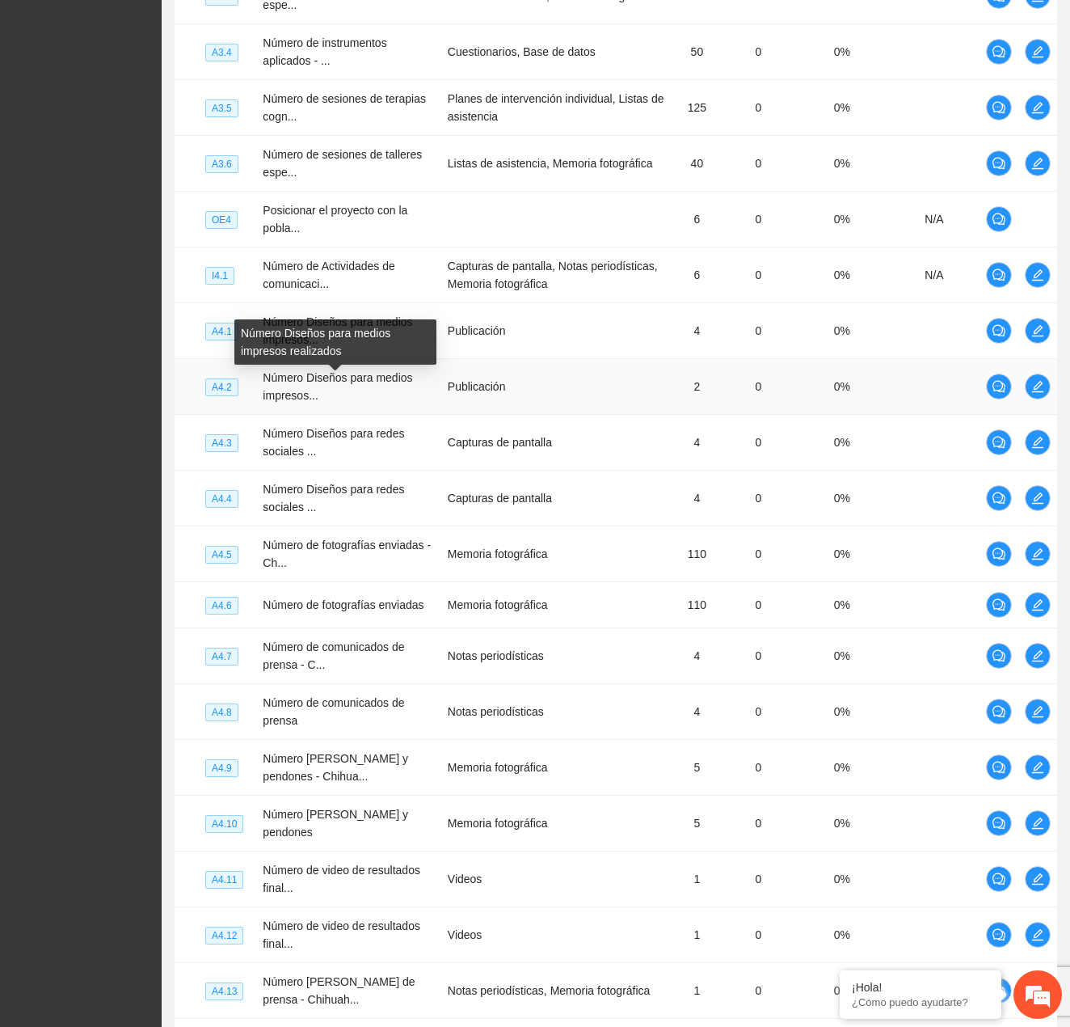
scroll to position [4572, 0]
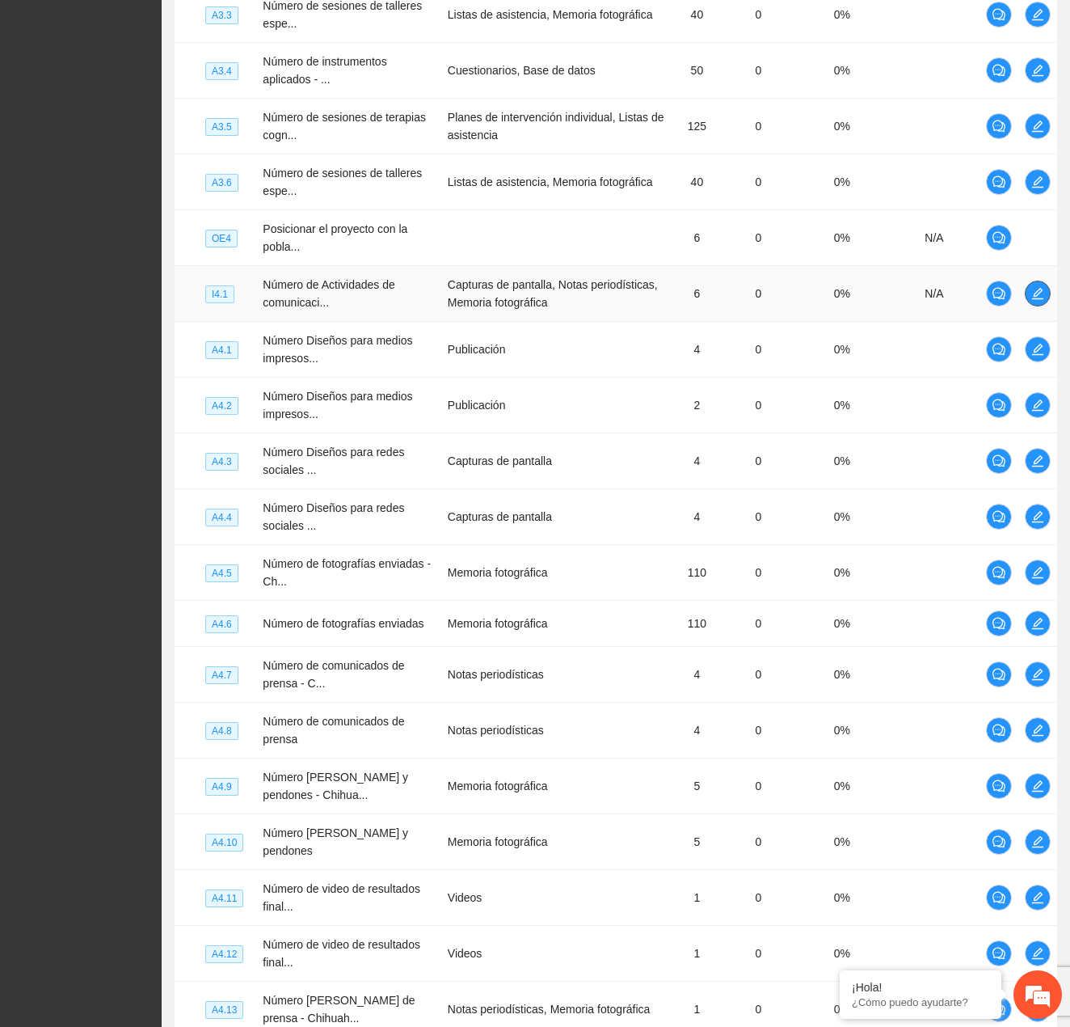
click at [1042, 300] on icon "edit" at bounding box center [1037, 293] width 13 height 13
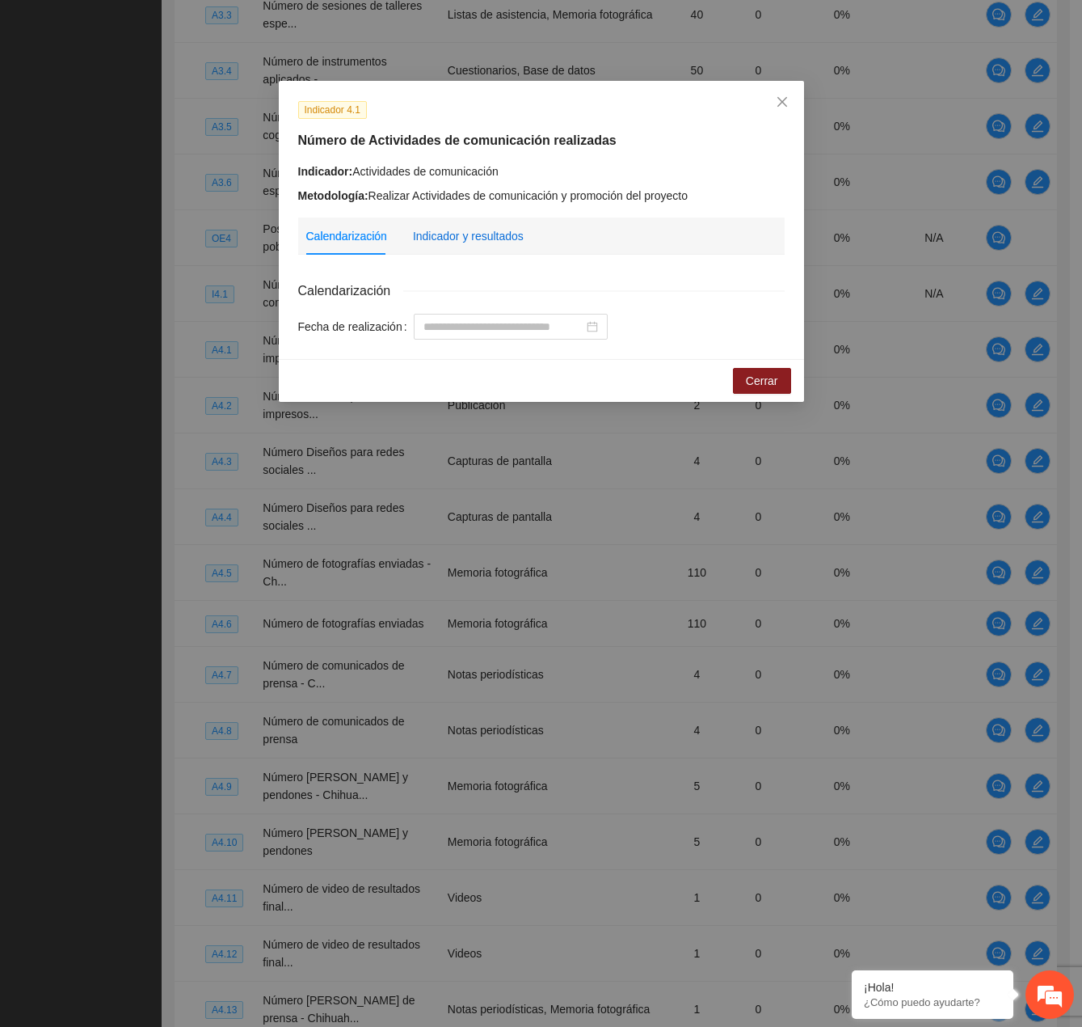
click at [466, 227] on div "Indicador y resultados" at bounding box center [468, 236] width 111 height 18
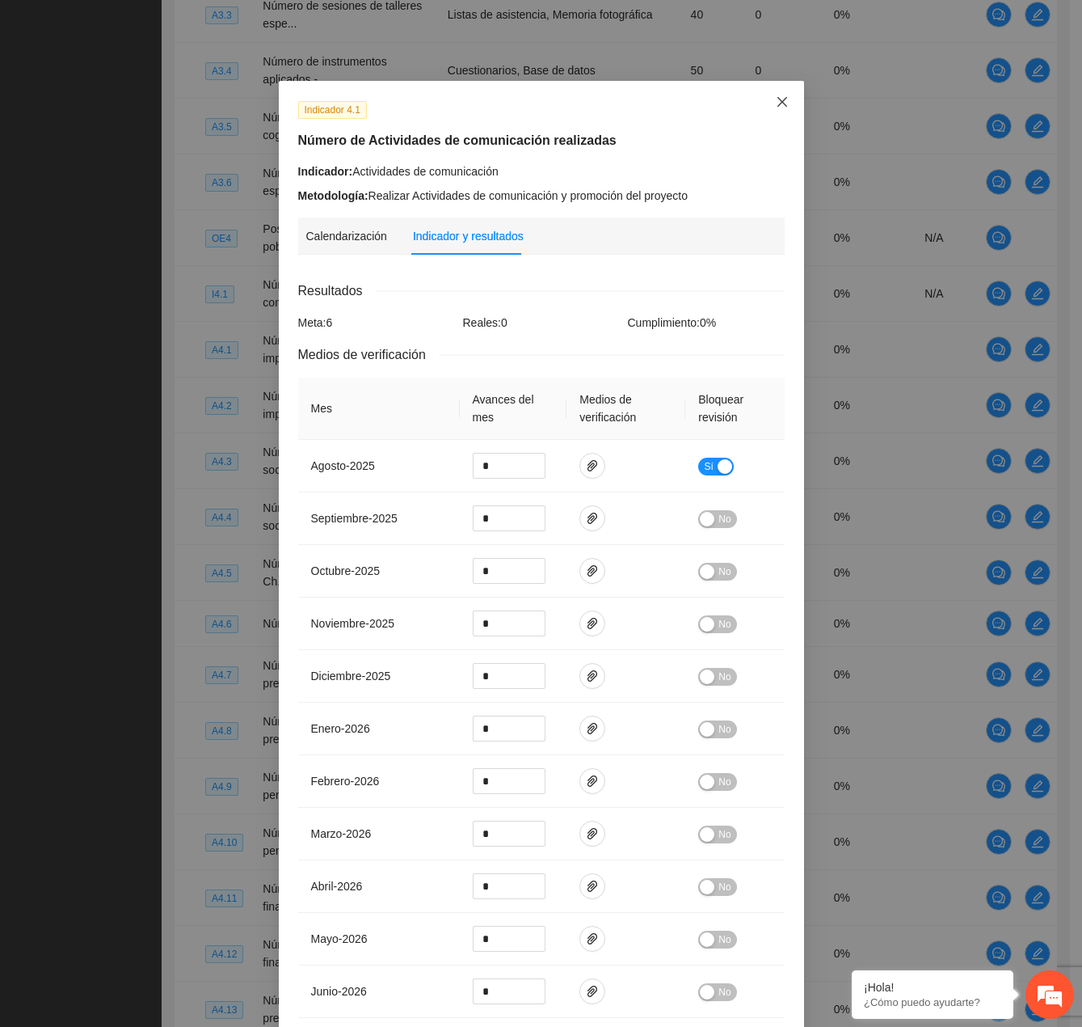
click at [781, 102] on icon "close" at bounding box center [782, 101] width 13 height 13
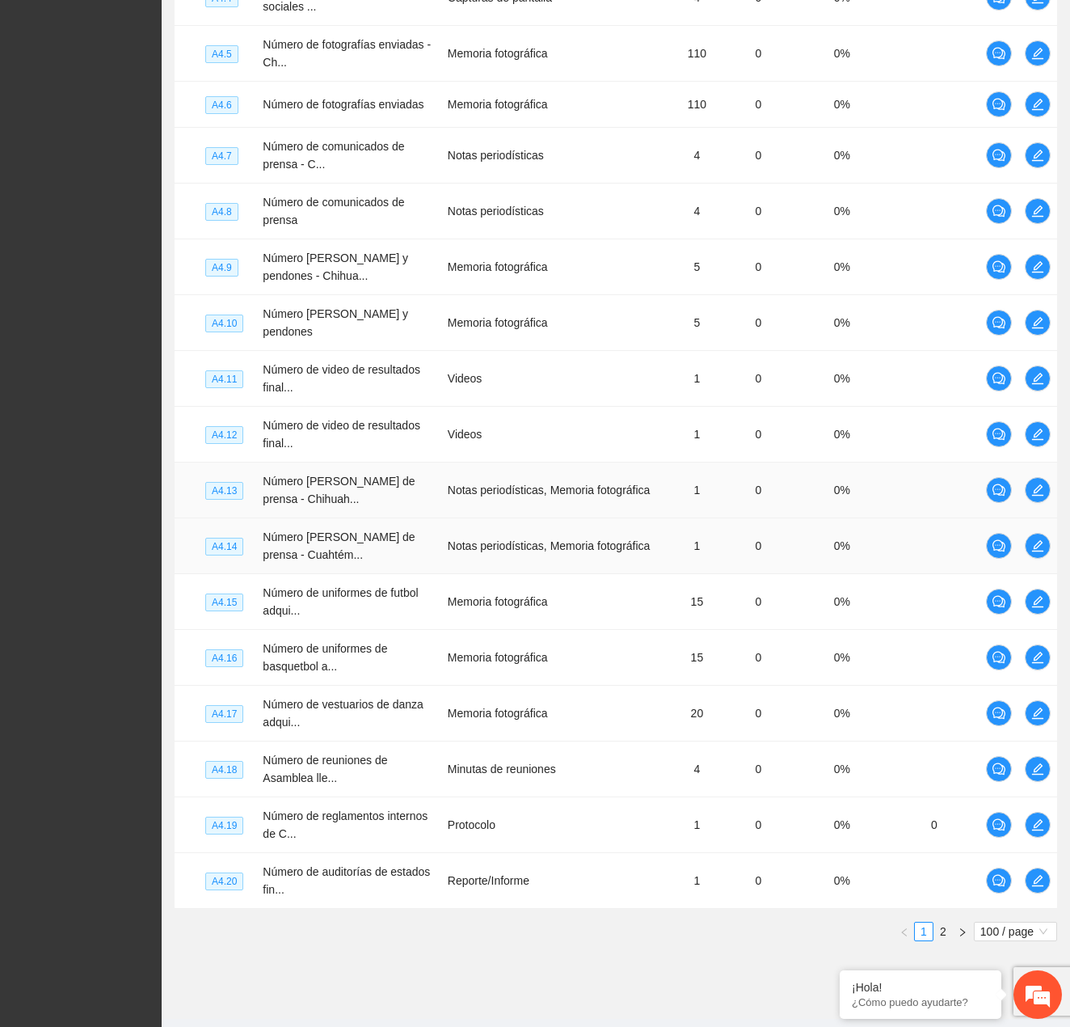
scroll to position [5138, 0]
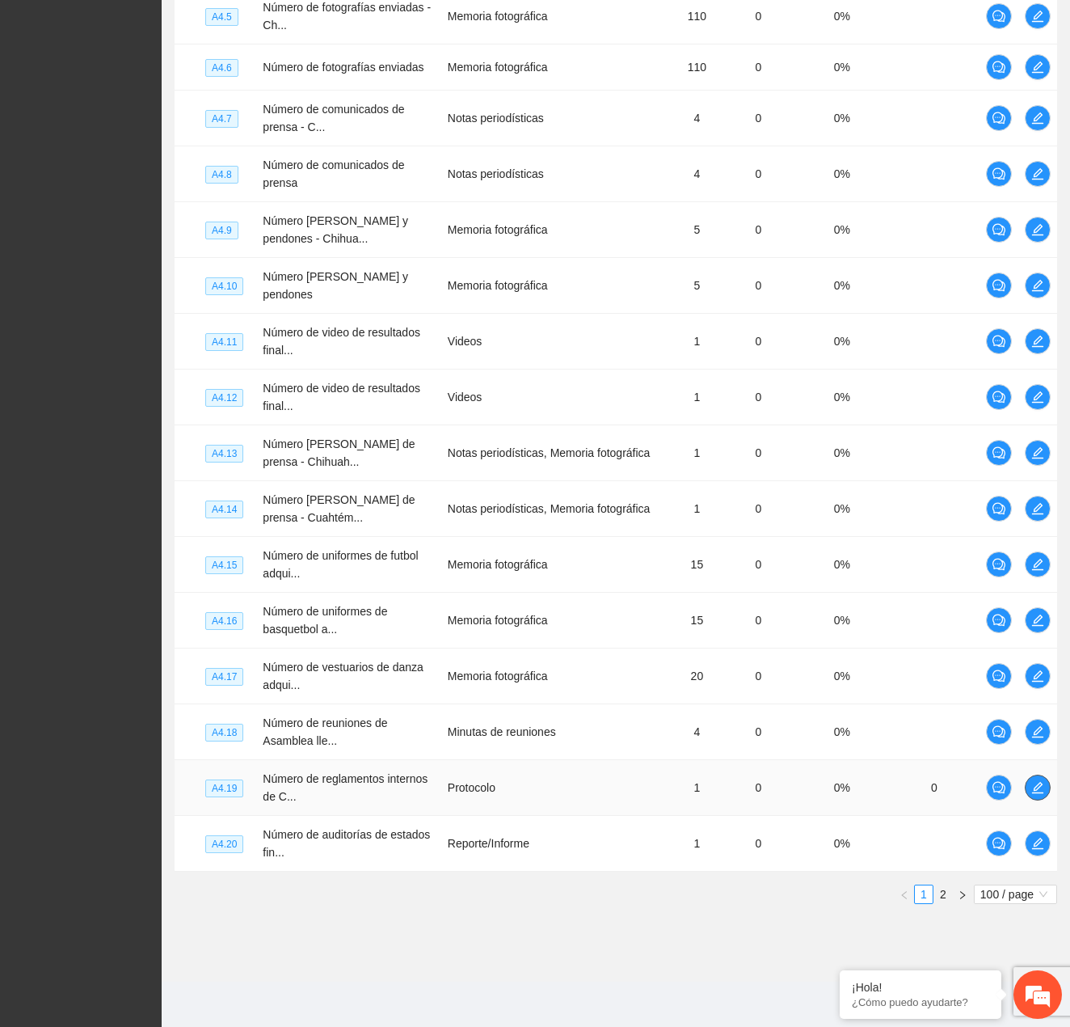
click at [1045, 784] on span "edit" at bounding box center [1038, 787] width 24 height 13
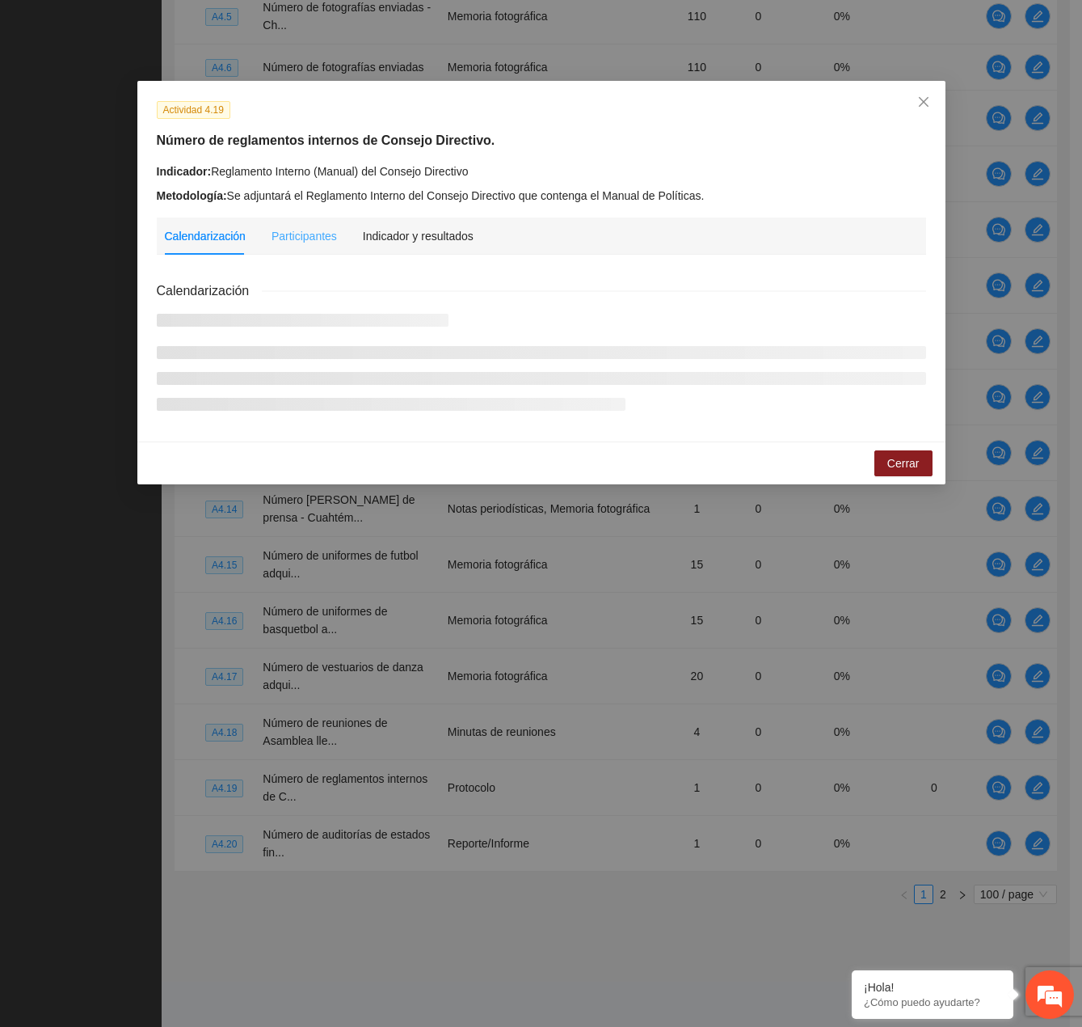
drag, startPoint x: 429, startPoint y: 219, endPoint x: 428, endPoint y: 227, distance: 8.1
click at [429, 221] on div "Indicador y resultados" at bounding box center [418, 235] width 111 height 37
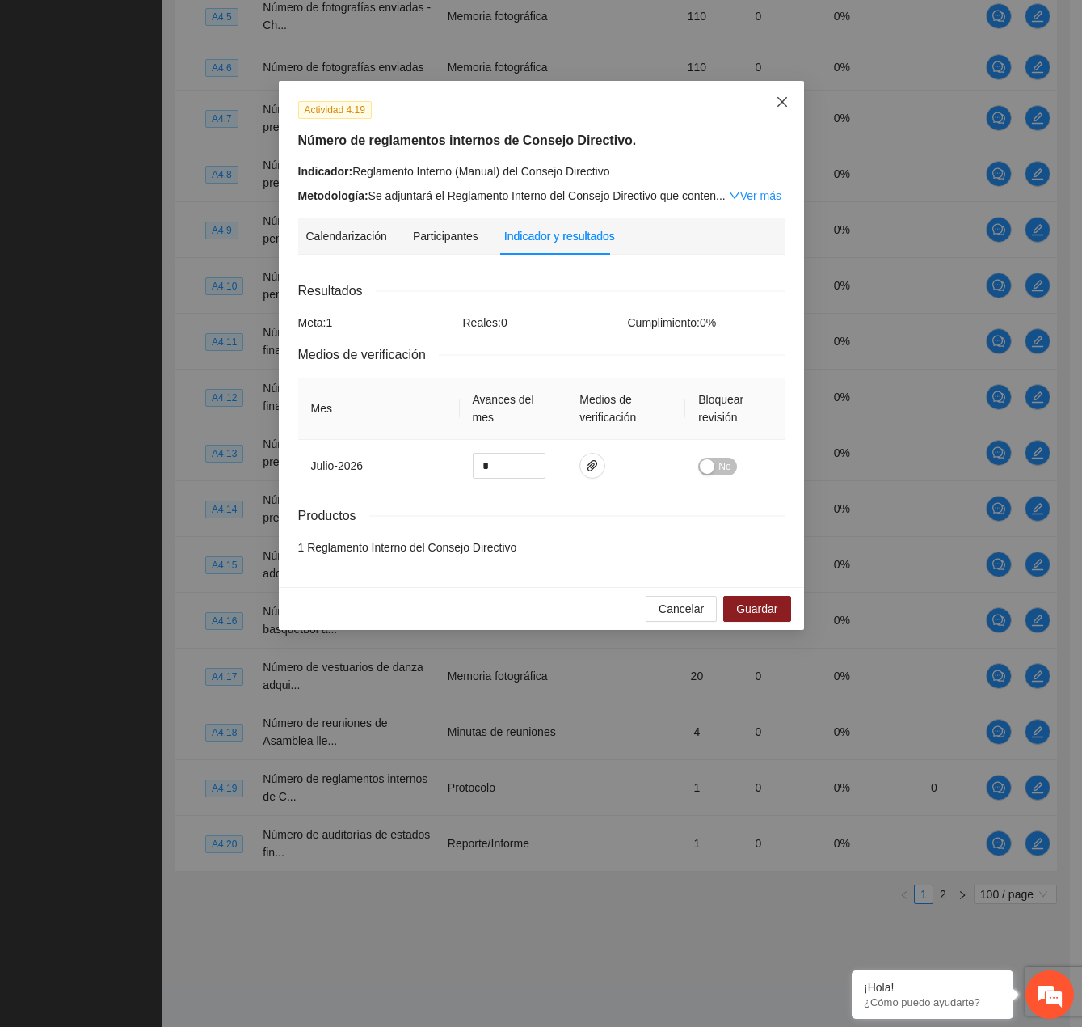
click at [787, 100] on icon "close" at bounding box center [782, 101] width 13 height 13
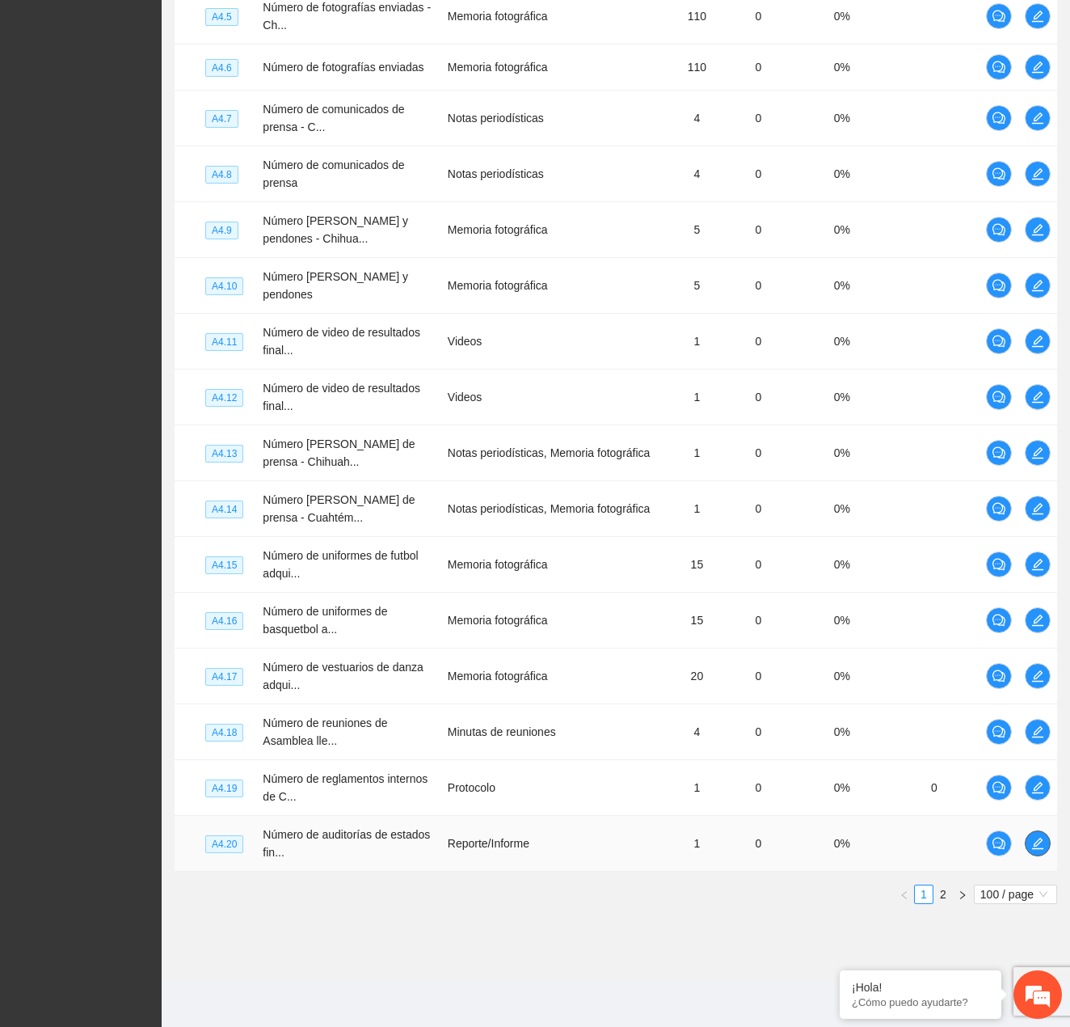
click at [1030, 841] on span "edit" at bounding box center [1038, 843] width 24 height 13
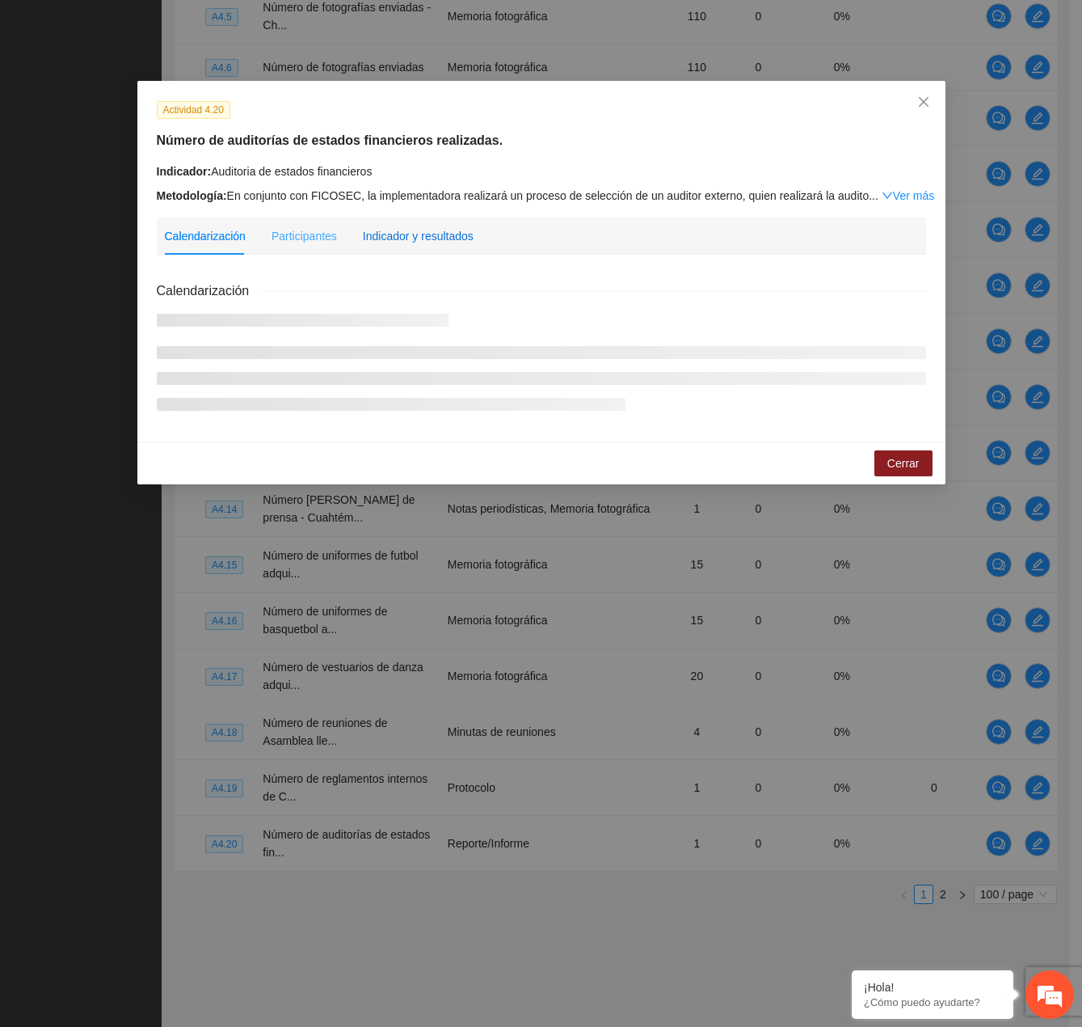
click at [433, 227] on div "Indicador y resultados" at bounding box center [418, 236] width 111 height 18
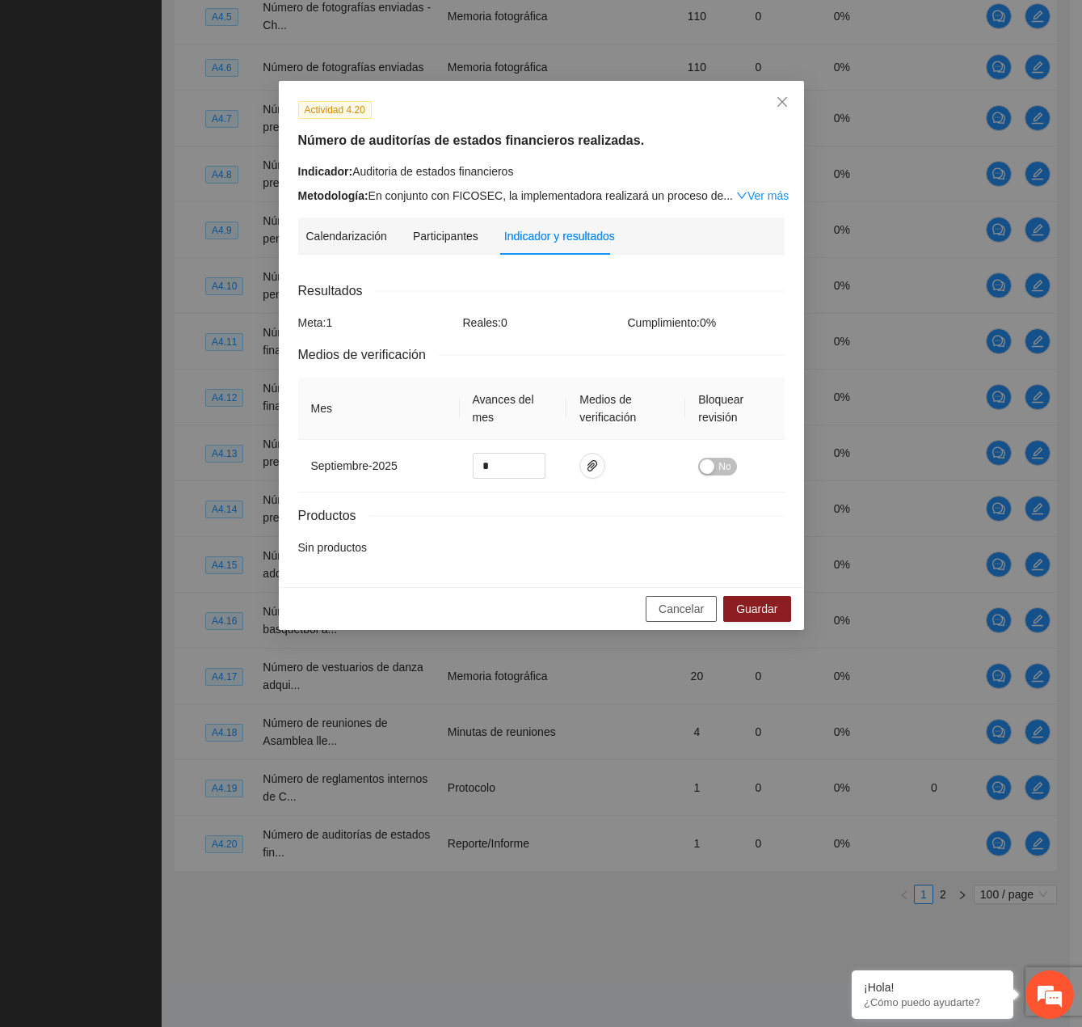
click at [677, 603] on span "Cancelar" at bounding box center [681, 609] width 45 height 18
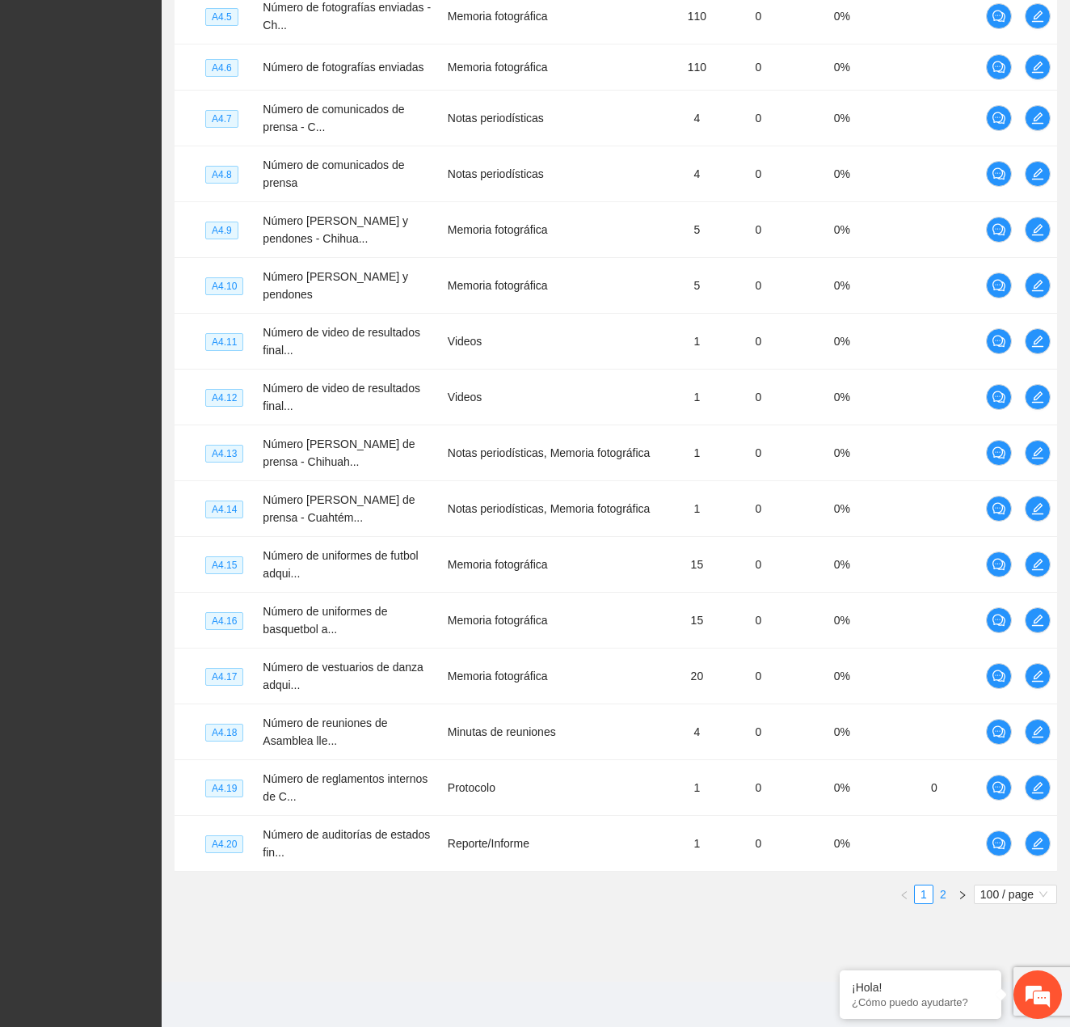
click at [947, 895] on link "2" at bounding box center [943, 894] width 18 height 18
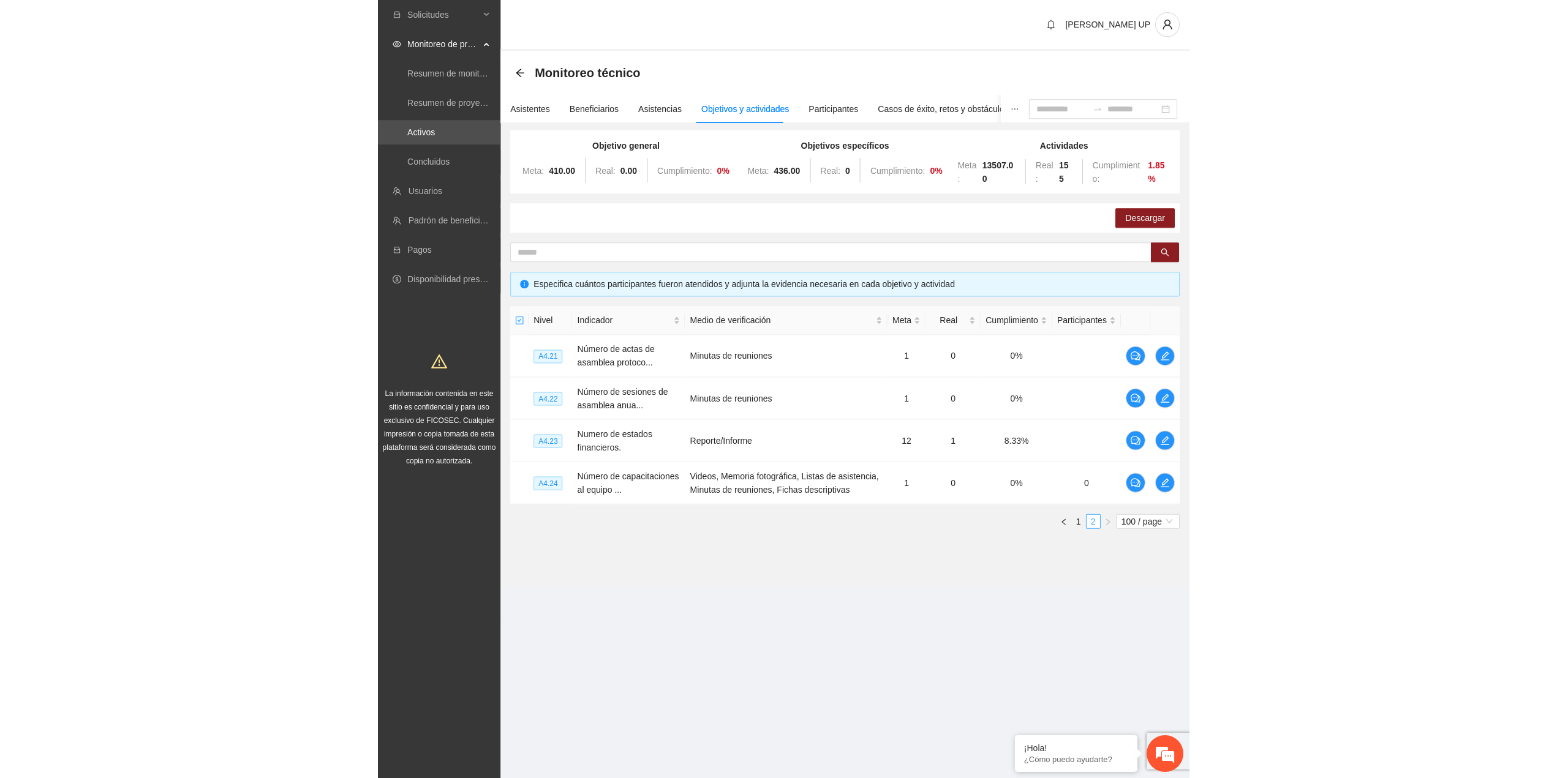
scroll to position [0, 0]
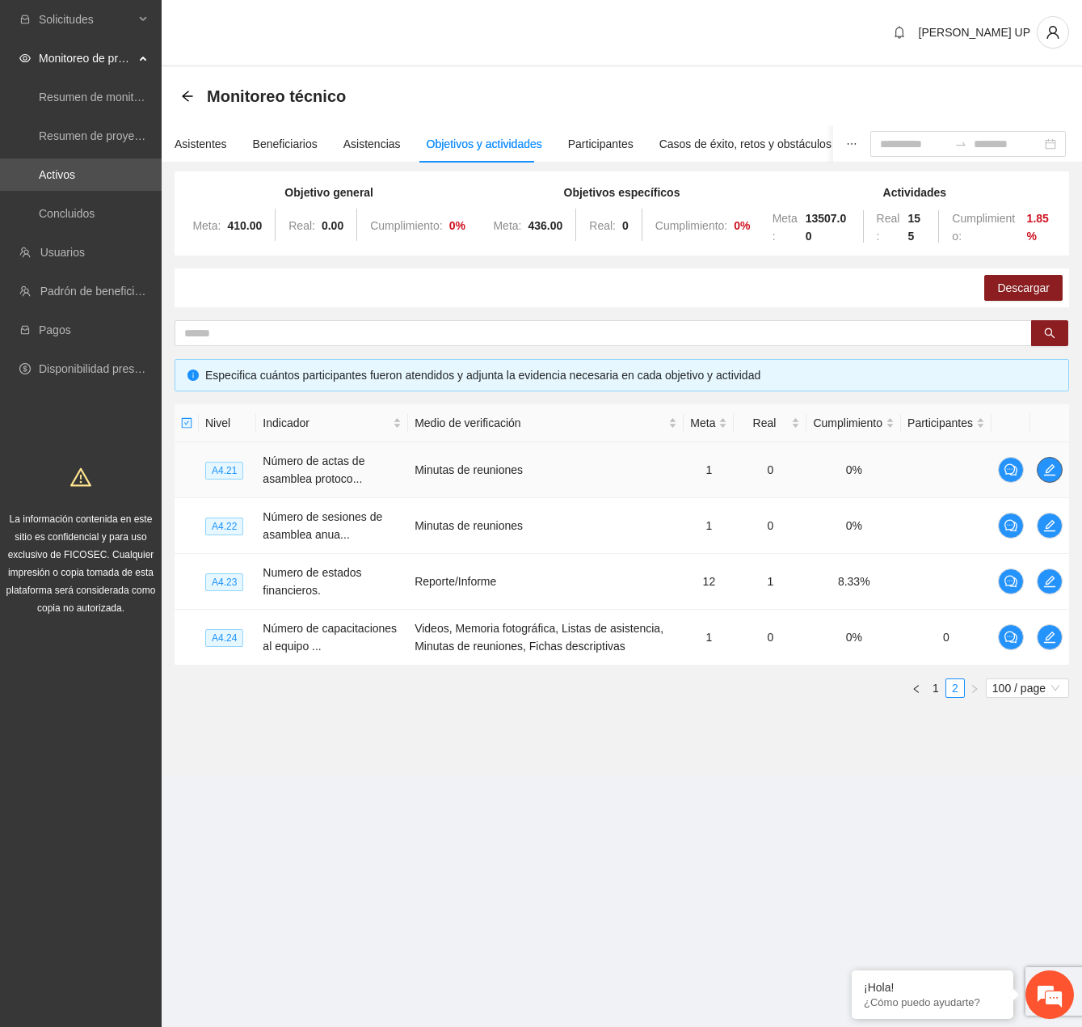
click at [1044, 472] on icon "edit" at bounding box center [1050, 469] width 13 height 13
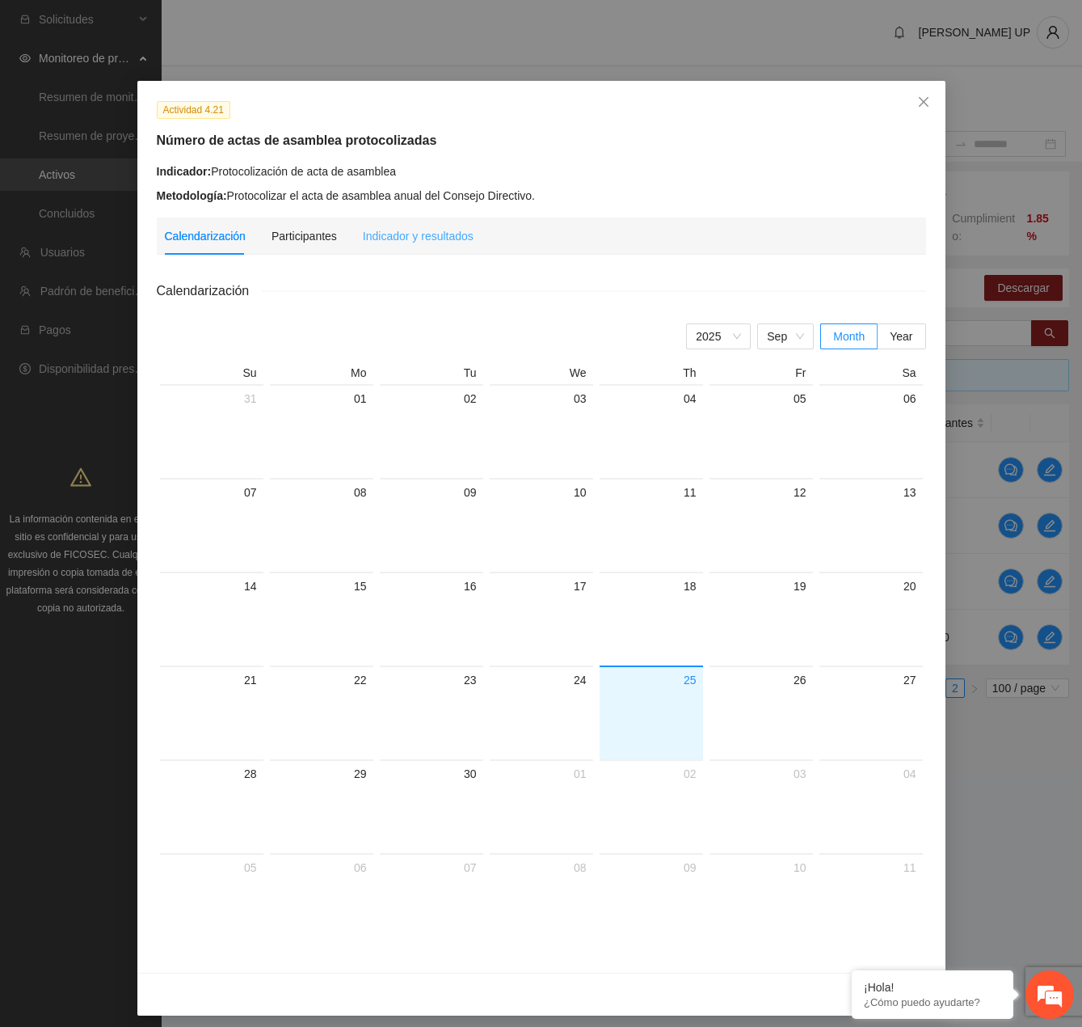
click at [377, 225] on div "Indicador y resultados" at bounding box center [418, 235] width 111 height 37
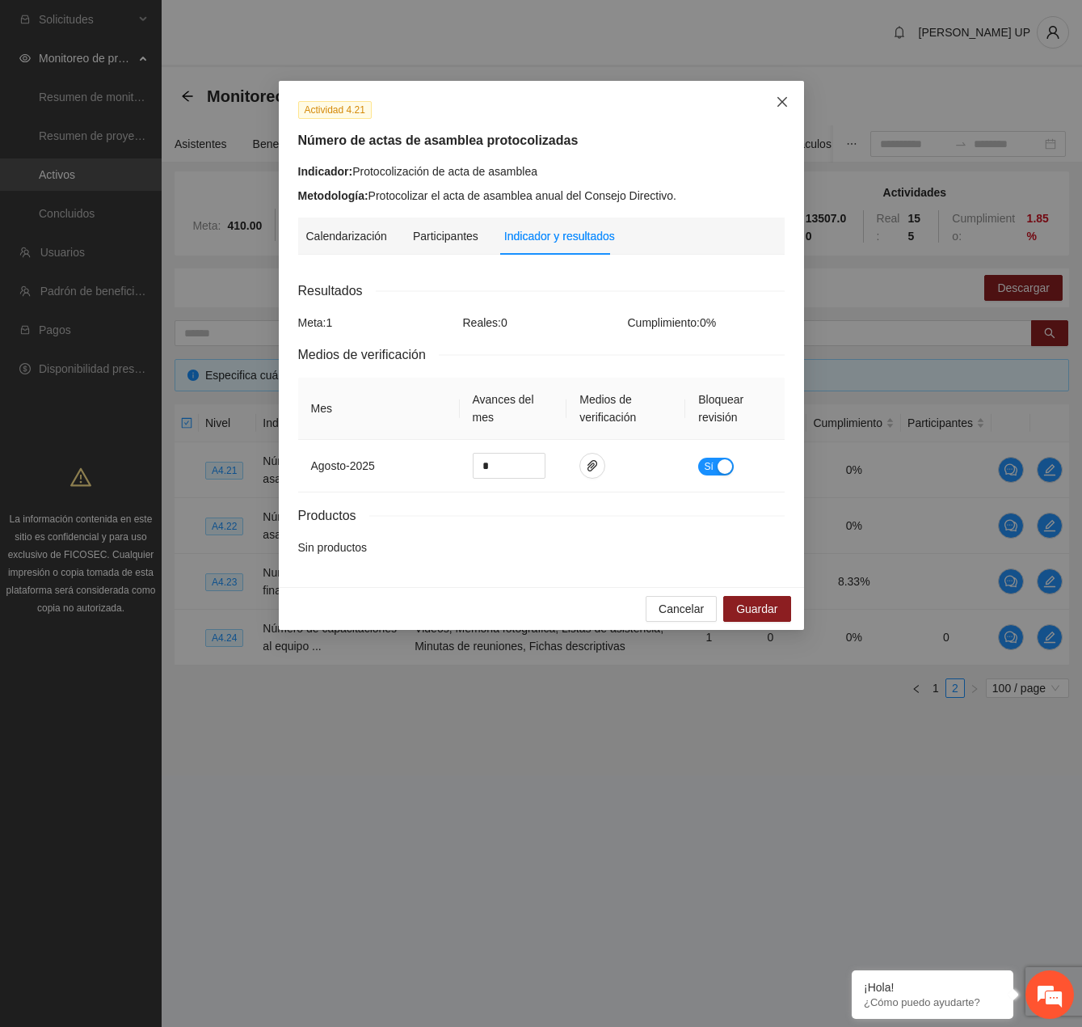
click at [782, 95] on span "Close" at bounding box center [783, 103] width 44 height 44
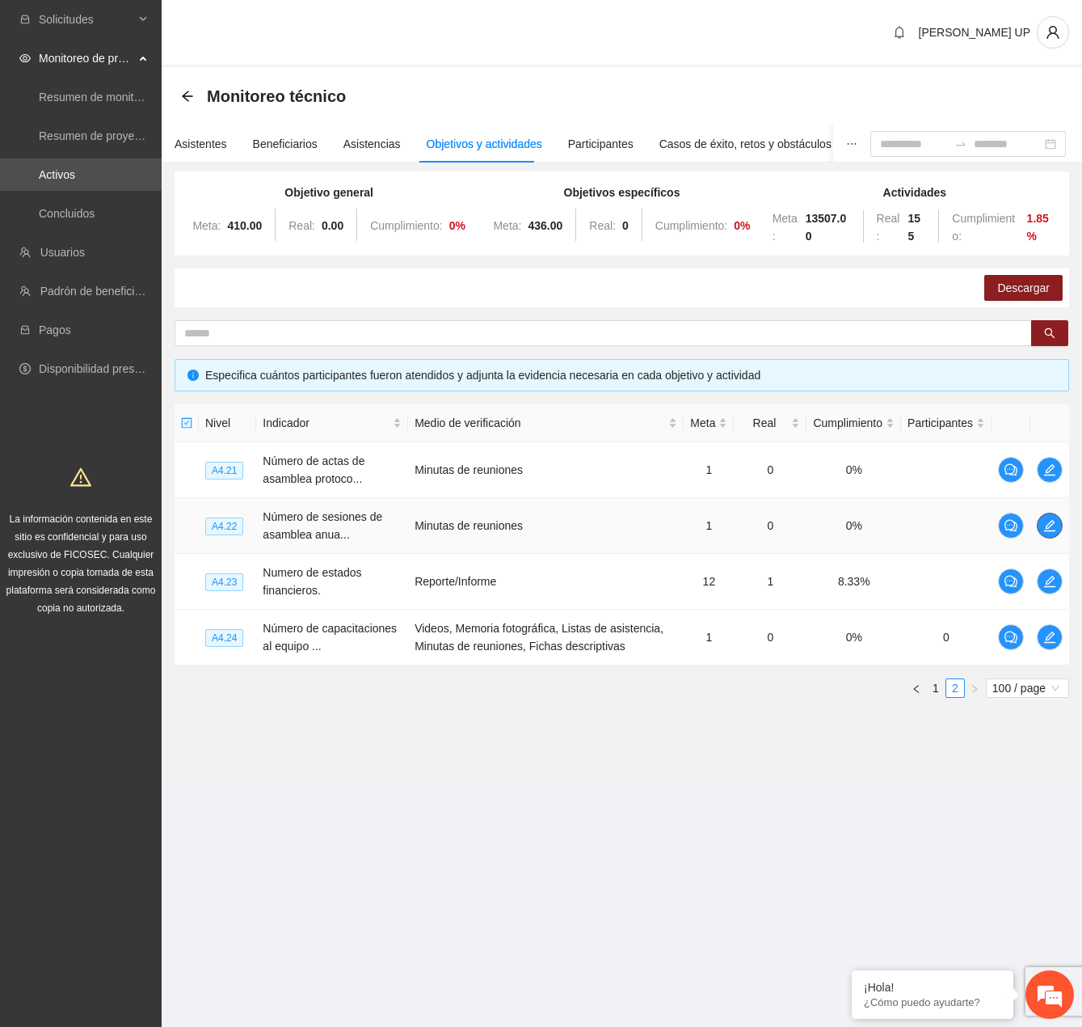
click at [1057, 517] on button "button" at bounding box center [1050, 525] width 26 height 26
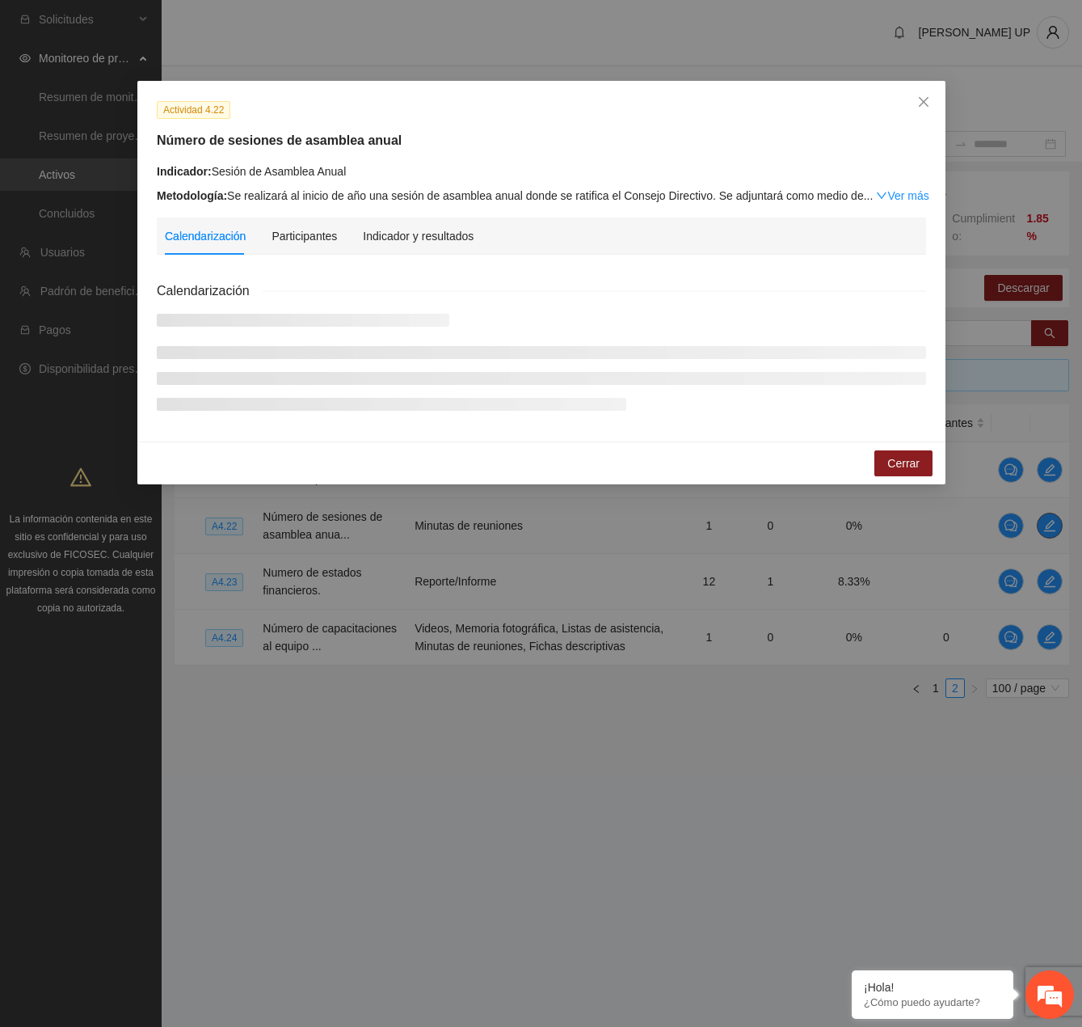
click at [1056, 524] on div "Actividad 4.22 Número de sesiones de asamblea anual Indicador: Sesión de Asambl…" at bounding box center [541, 513] width 1082 height 1027
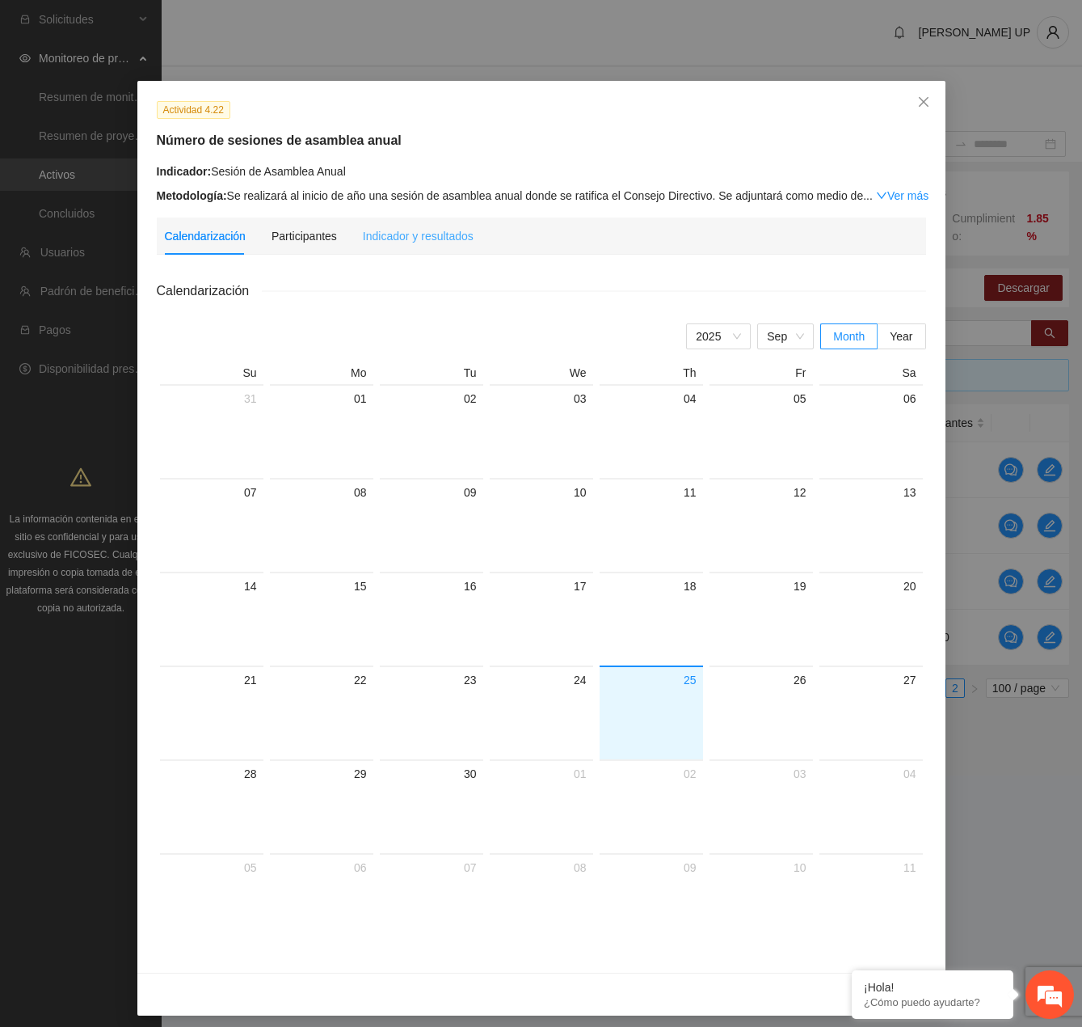
click at [442, 226] on div "Indicador y resultados" at bounding box center [418, 235] width 111 height 37
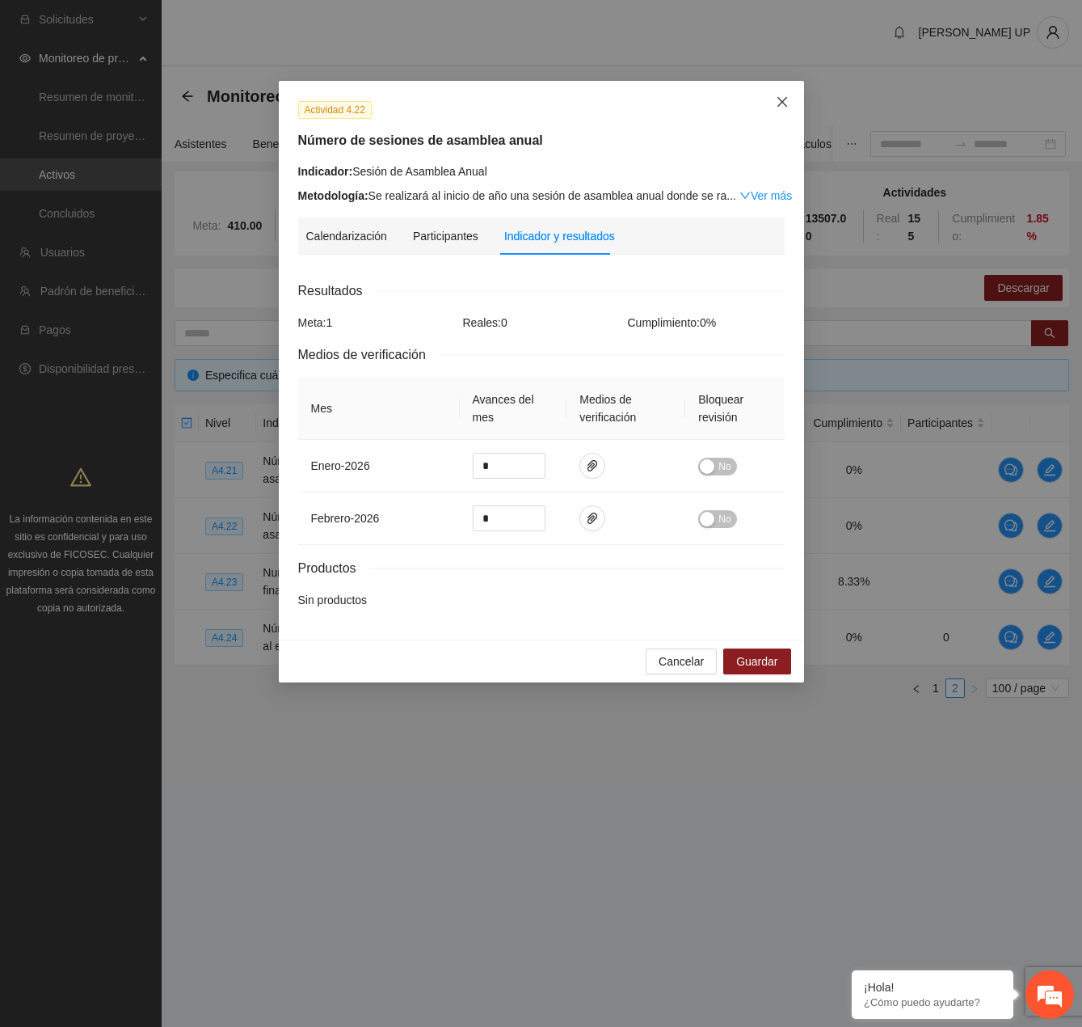
click at [795, 103] on span "Close" at bounding box center [783, 103] width 44 height 44
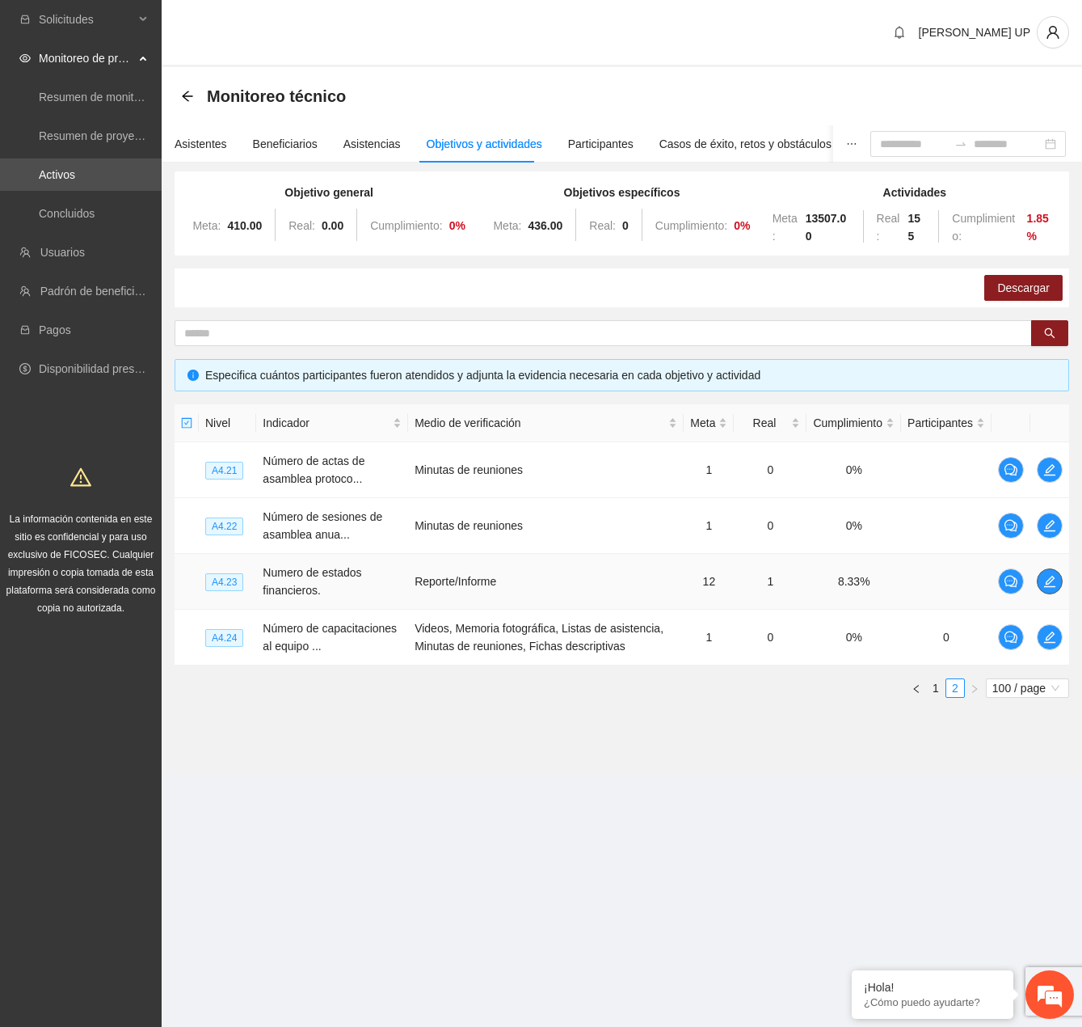
click at [1050, 580] on icon "edit" at bounding box center [1050, 581] width 13 height 13
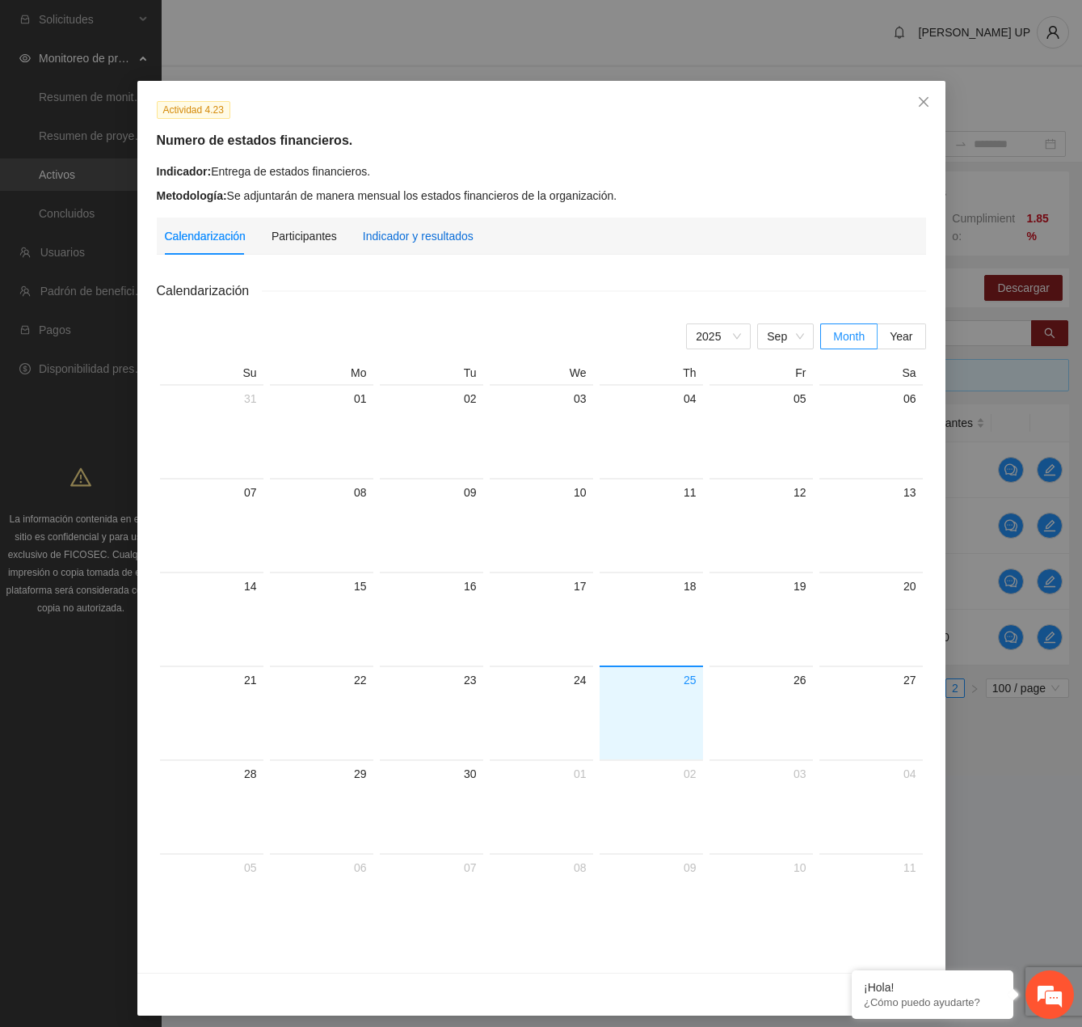
click at [398, 233] on div "Indicador y resultados" at bounding box center [418, 236] width 111 height 18
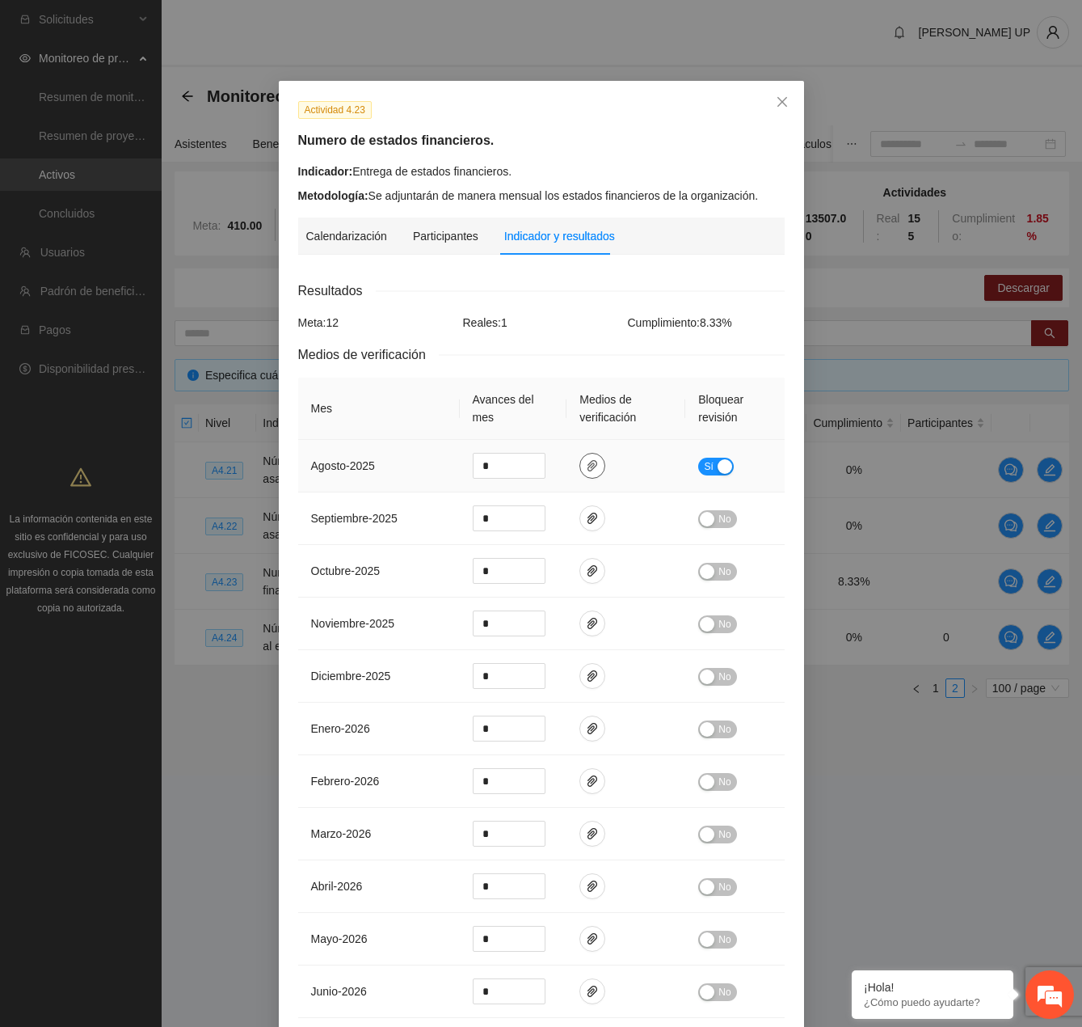
click at [588, 460] on icon "paper-clip" at bounding box center [593, 465] width 10 height 11
click at [531, 420] on link "JULIO.zip" at bounding box center [581, 418] width 212 height 18
click at [534, 325] on div "Reales: 1" at bounding box center [541, 323] width 165 height 18
click at [788, 84] on span "Close" at bounding box center [783, 103] width 44 height 44
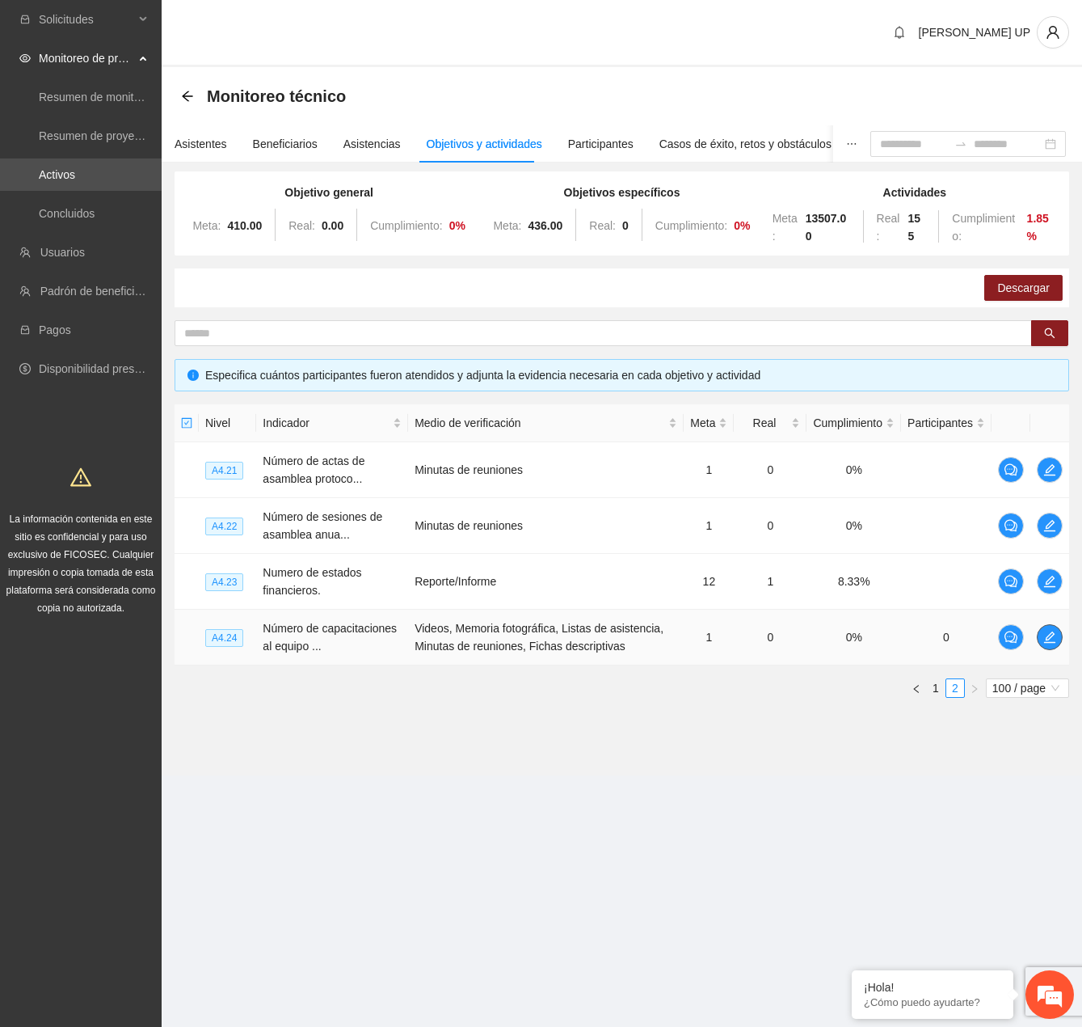
click at [1059, 638] on span "edit" at bounding box center [1050, 636] width 24 height 13
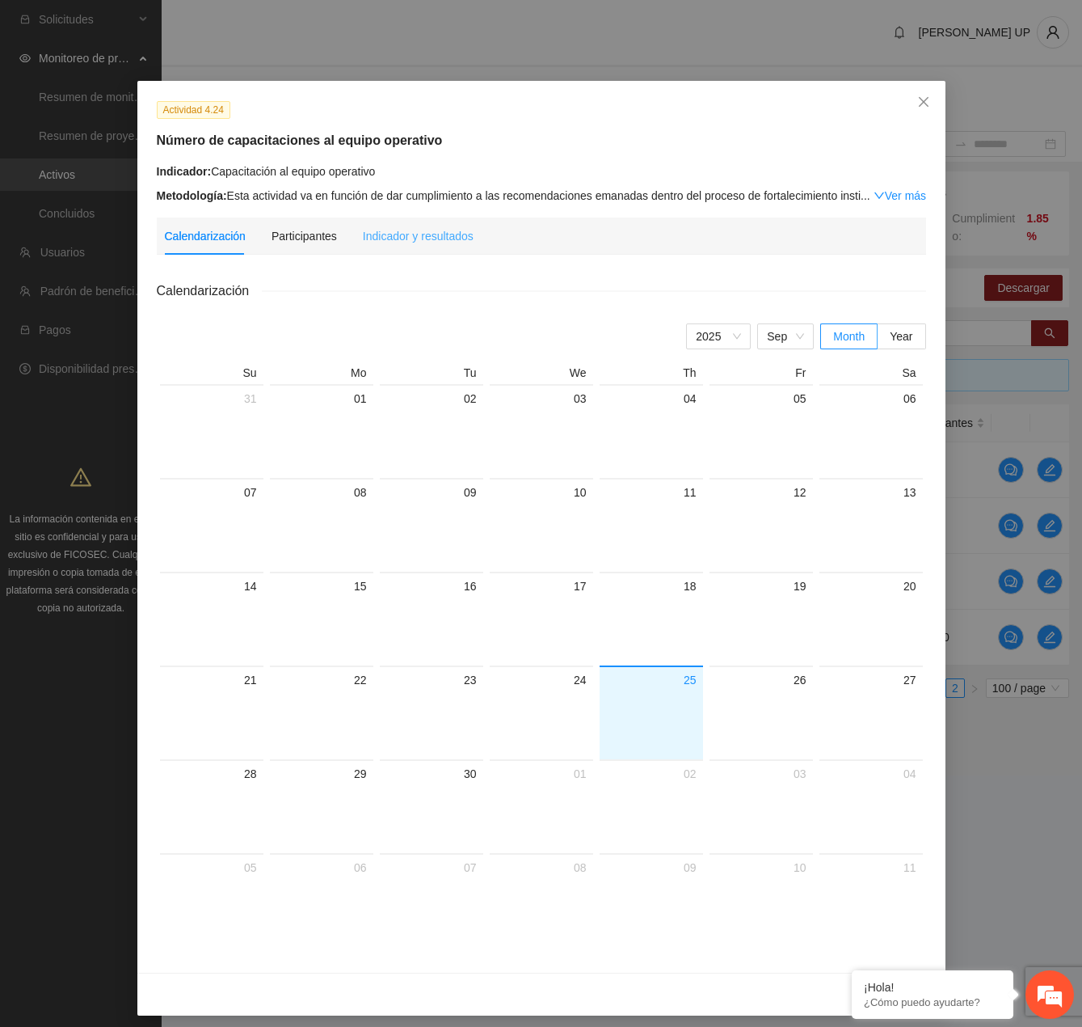
click at [442, 247] on div "Indicador y resultados" at bounding box center [418, 235] width 111 height 37
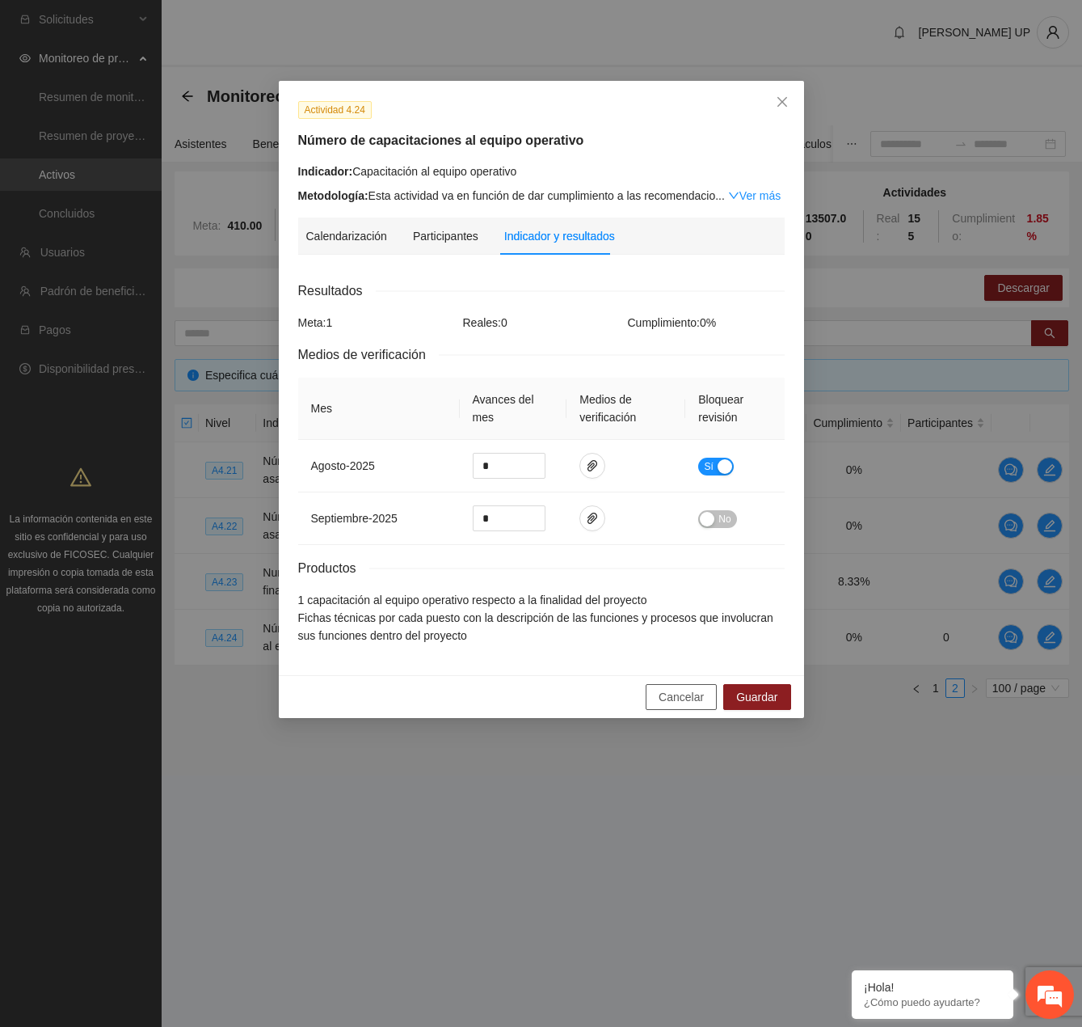
click at [674, 703] on span "Cancelar" at bounding box center [681, 697] width 45 height 18
